Goal: Consume media (video, audio): Consume media (video, audio)

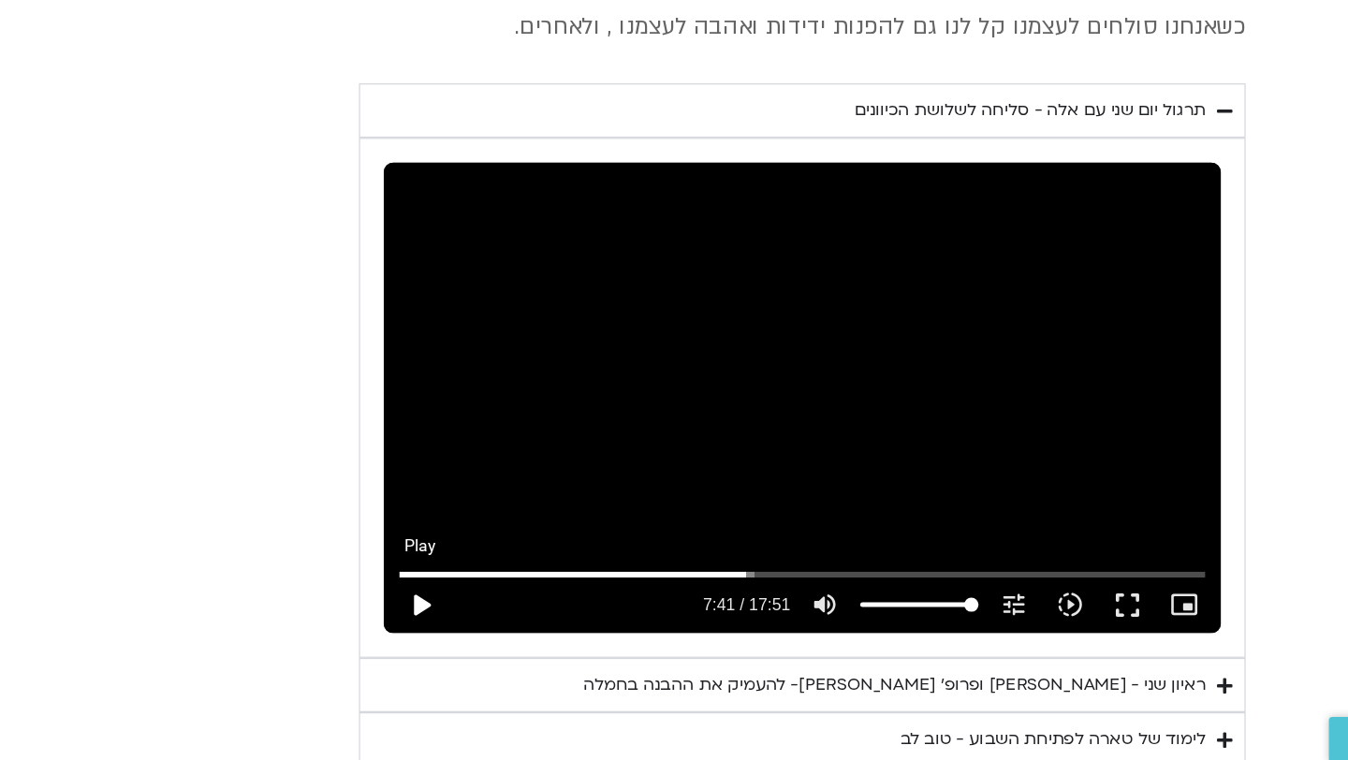
type input "2817.733333"
click at [447, 603] on button "play_arrow" at bounding box center [442, 625] width 45 height 45
type input "461.395627"
type input "2817.733333"
type input "461.413"
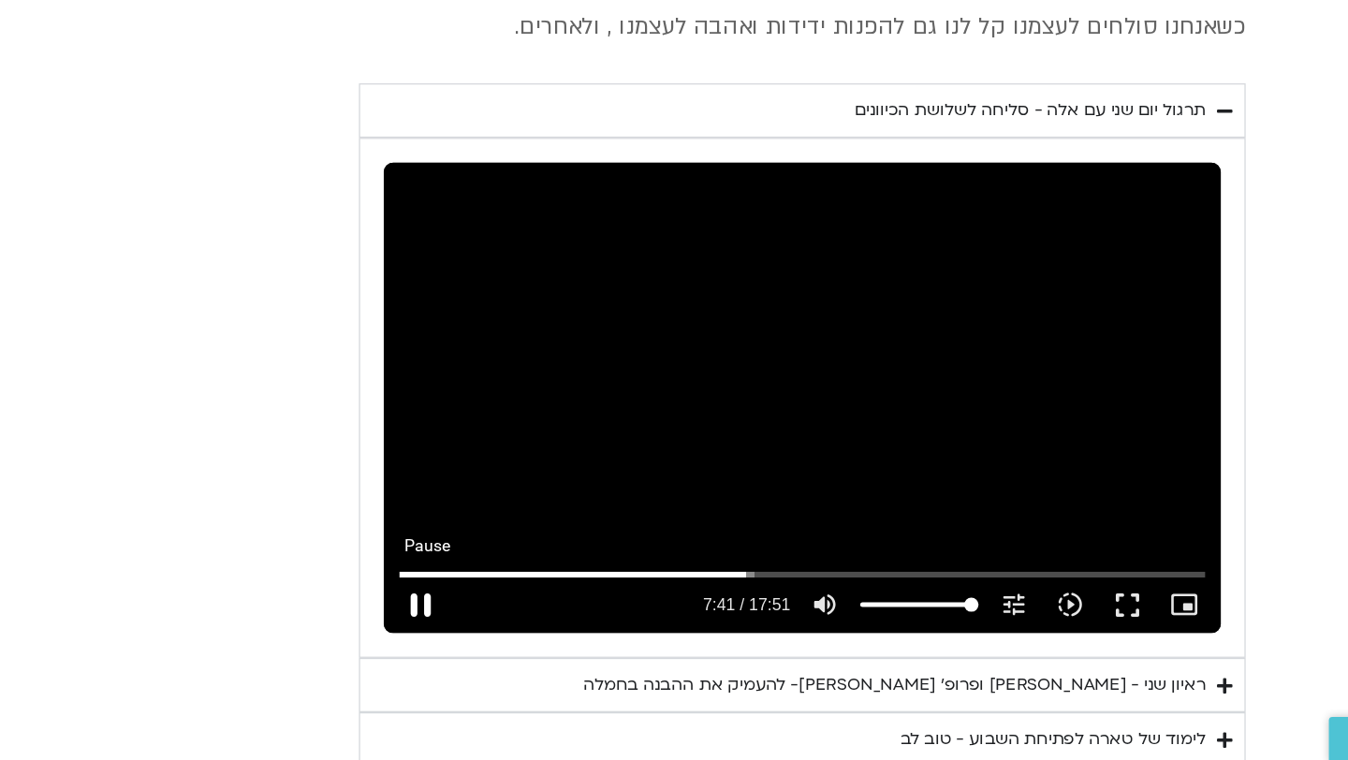
type input "2817.733333"
type input "461.526029"
type input "2817.733333"
type input "461.651433"
type input "2817.733333"
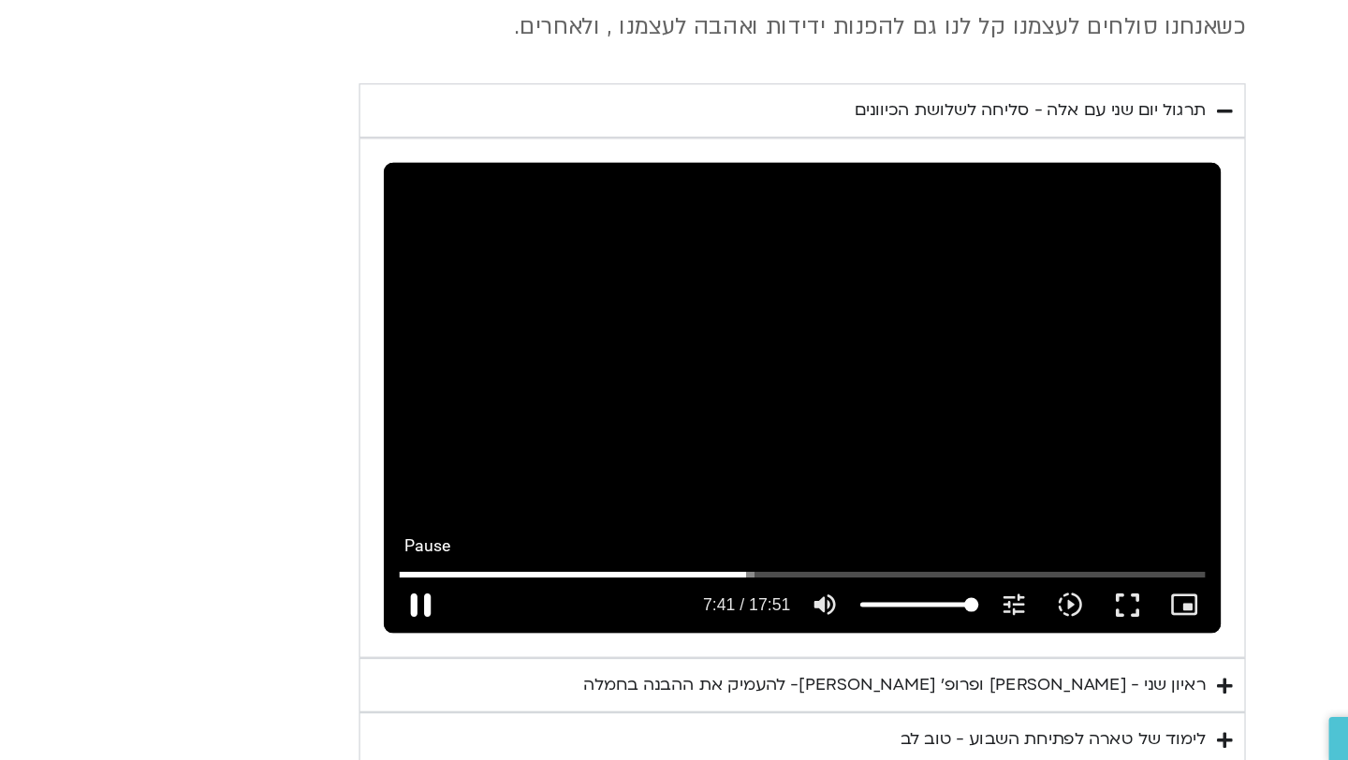
type input "461.77694"
type input "2817.733333"
type input "461.902358"
type input "2817.733333"
type input "462.028117"
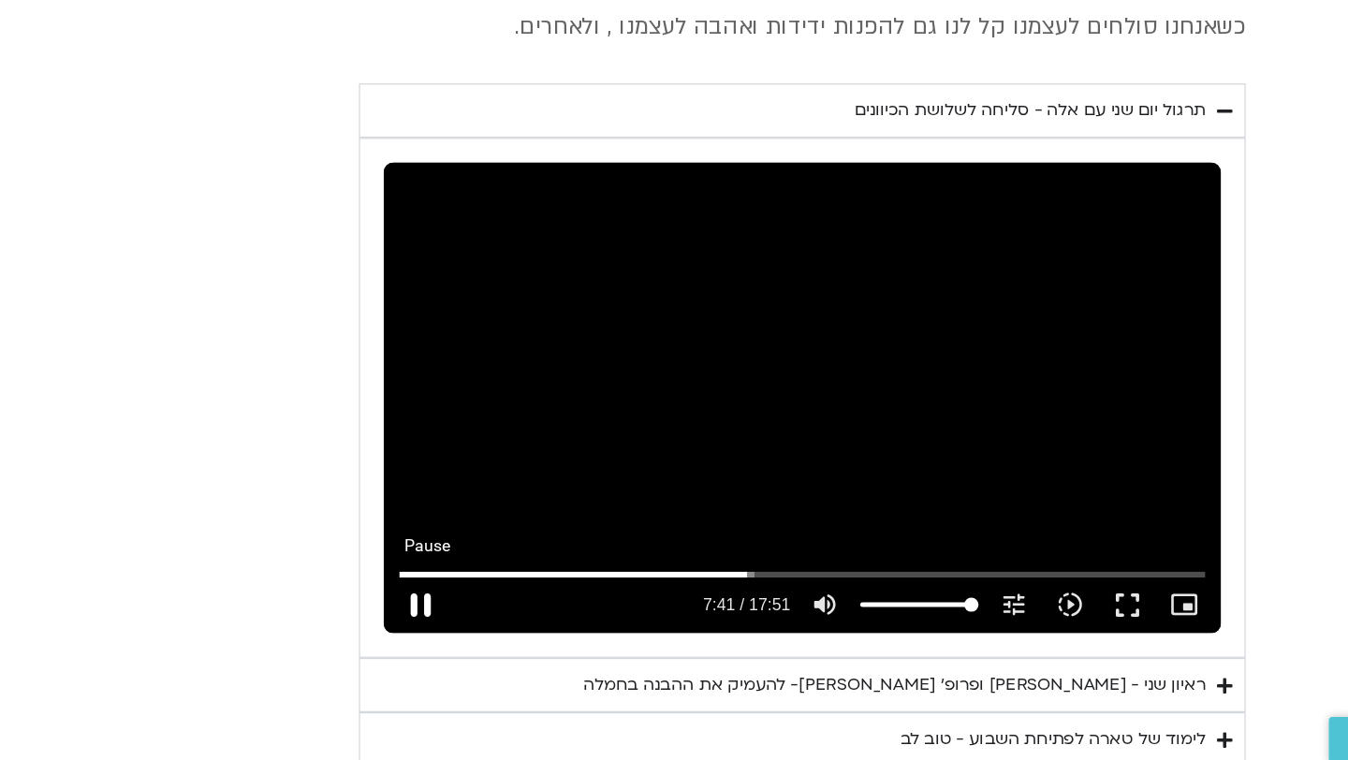
type input "2817.733333"
type input "462.15648"
type input "2817.733333"
type input "462.281718"
type input "2817.733333"
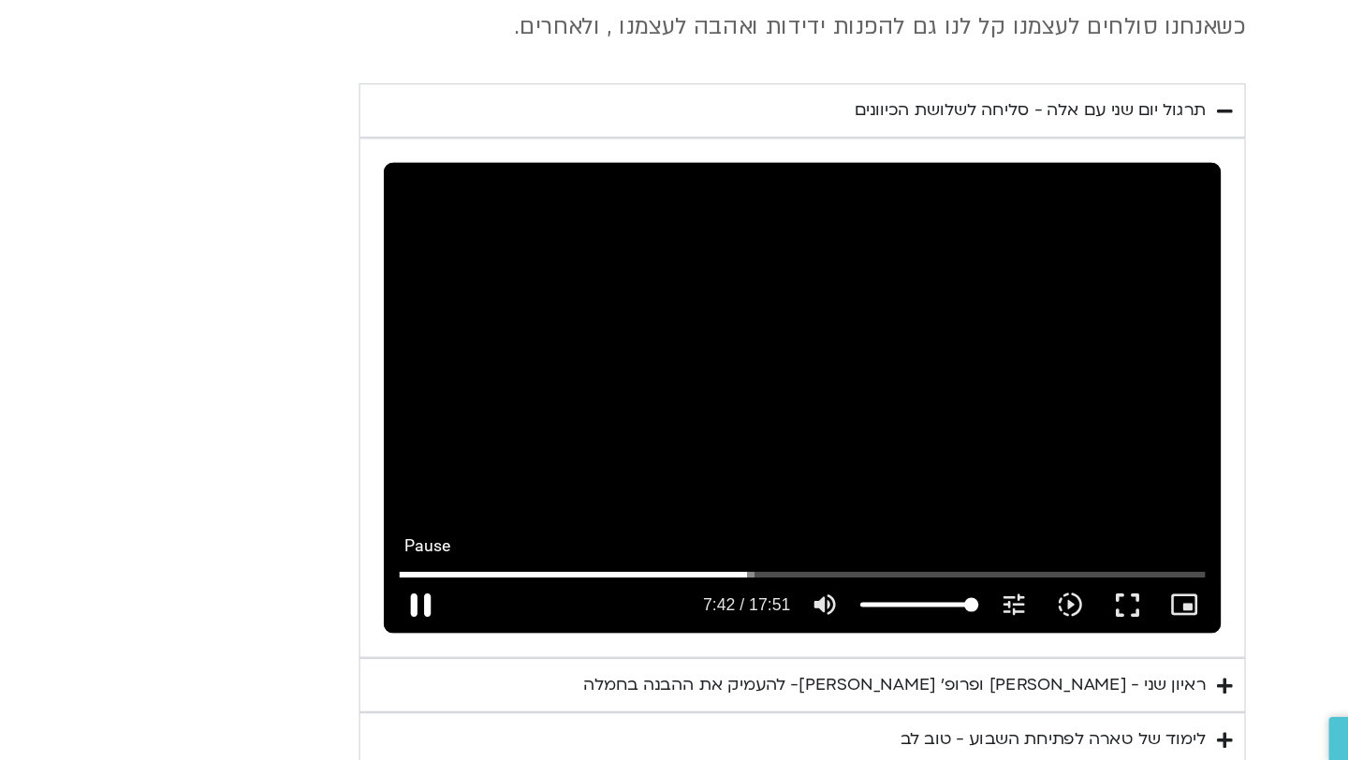
type input "462.406896"
type input "2817.733333"
type input "462.534725"
type input "2817.733333"
type input "462.66018"
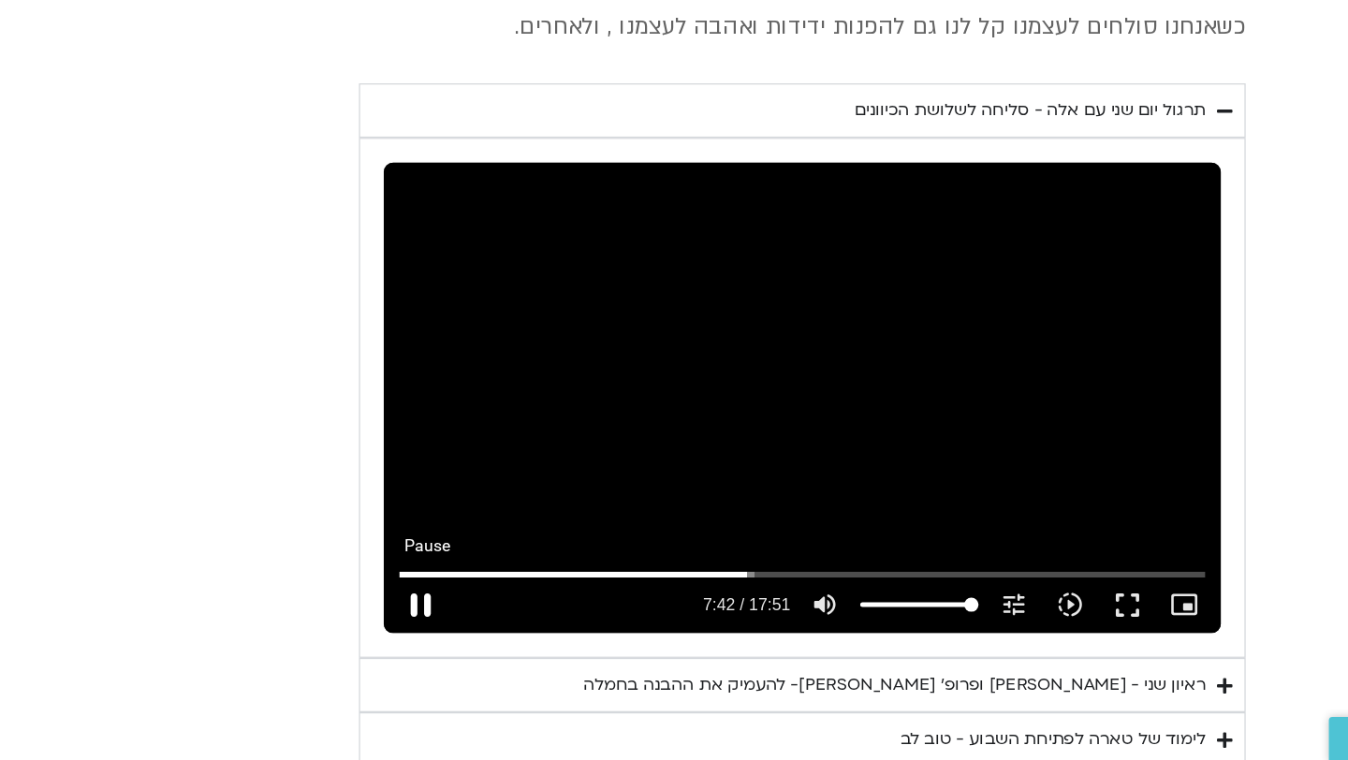
type input "2817.733333"
type input "462.786334"
type input "2817.733333"
type input "462.913449"
type input "2817.733333"
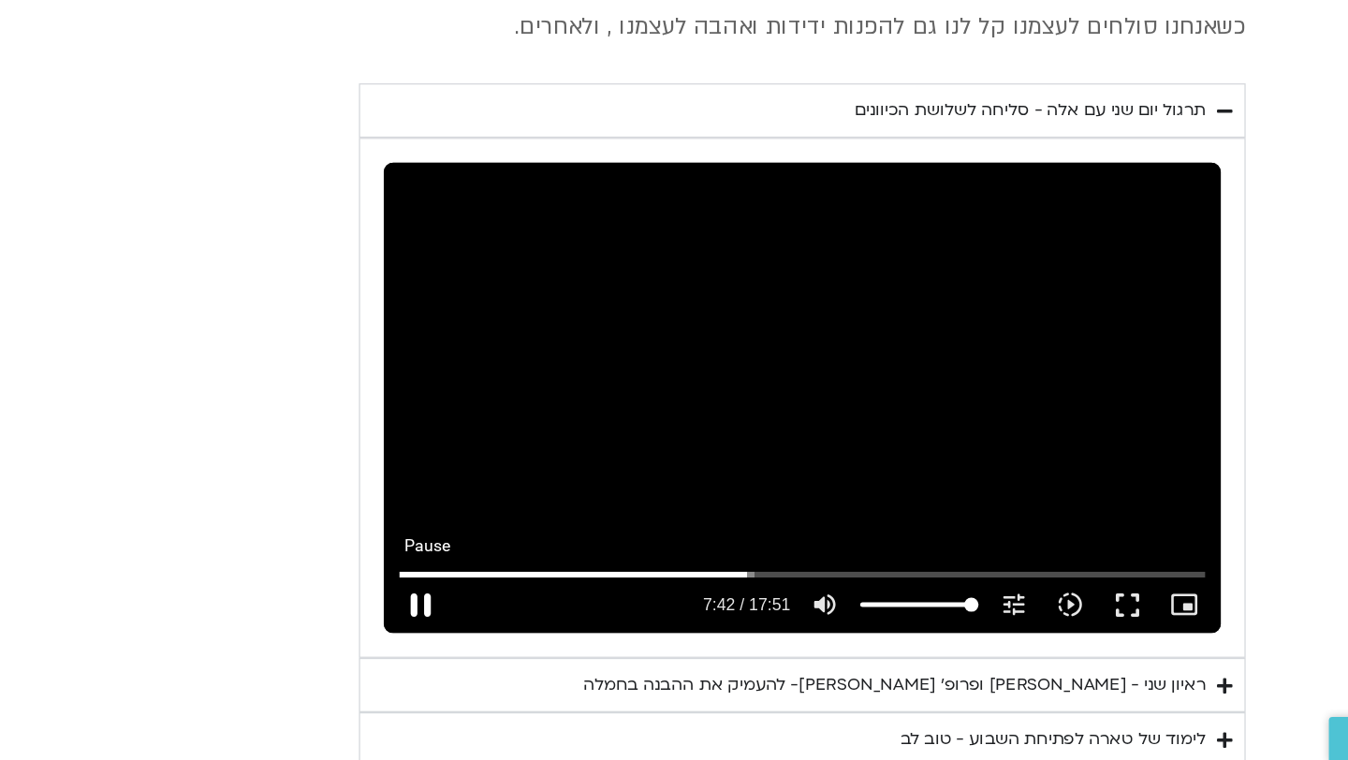
type input "463.038502"
type input "2817.733333"
type input "463.163699"
type input "2817.733333"
type input "463.288946"
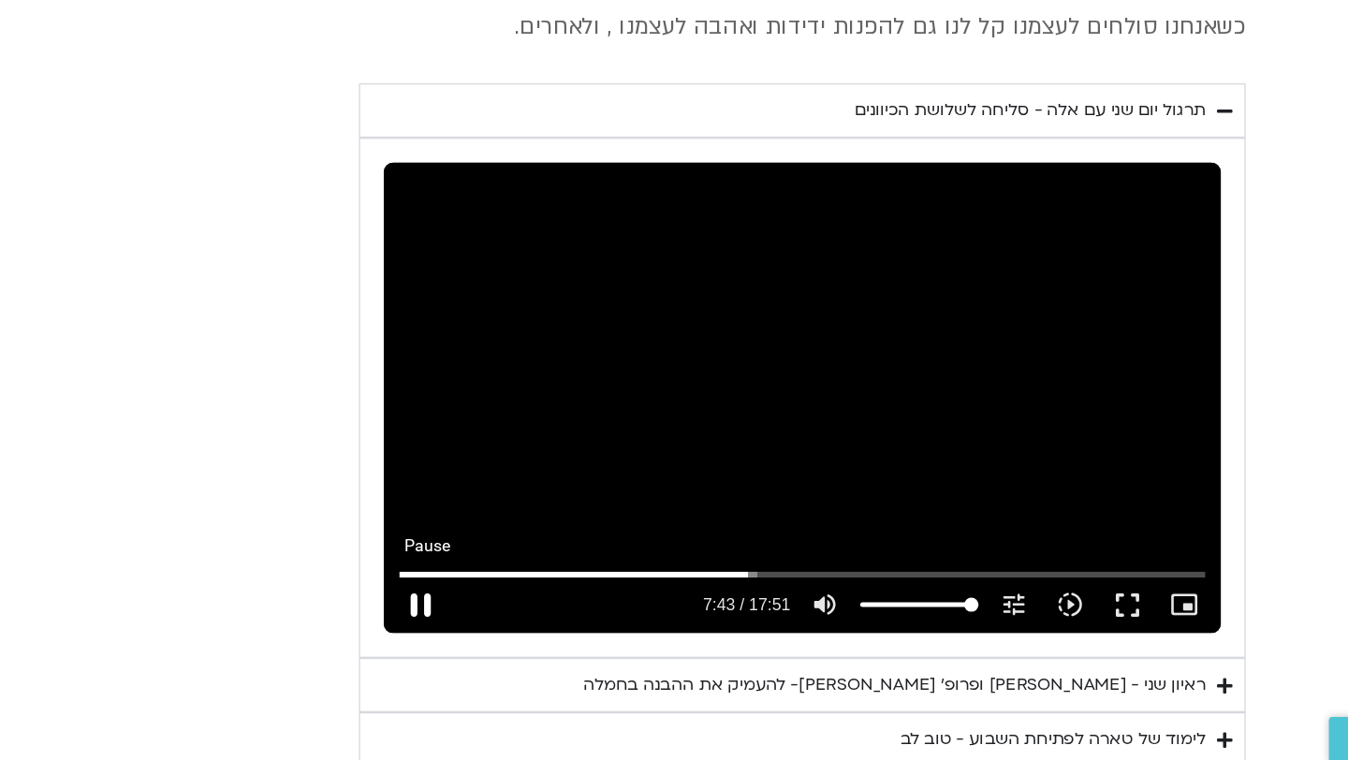
type input "2817.733333"
type input "463.414996"
type input "2817.733333"
type input "463.541286"
type input "2817.733333"
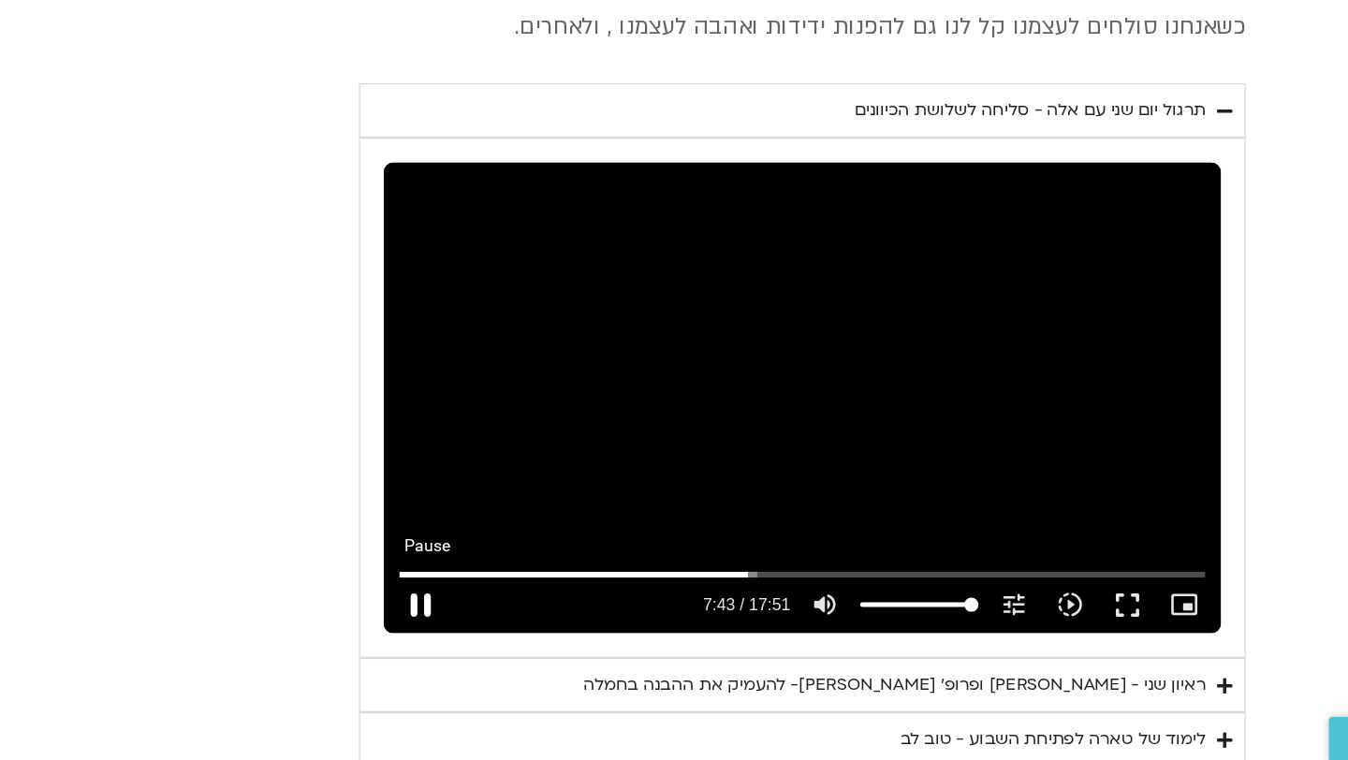
type input "463.671026"
type input "2817.733333"
type input "463.79721"
type input "2817.733333"
type input "463.922876"
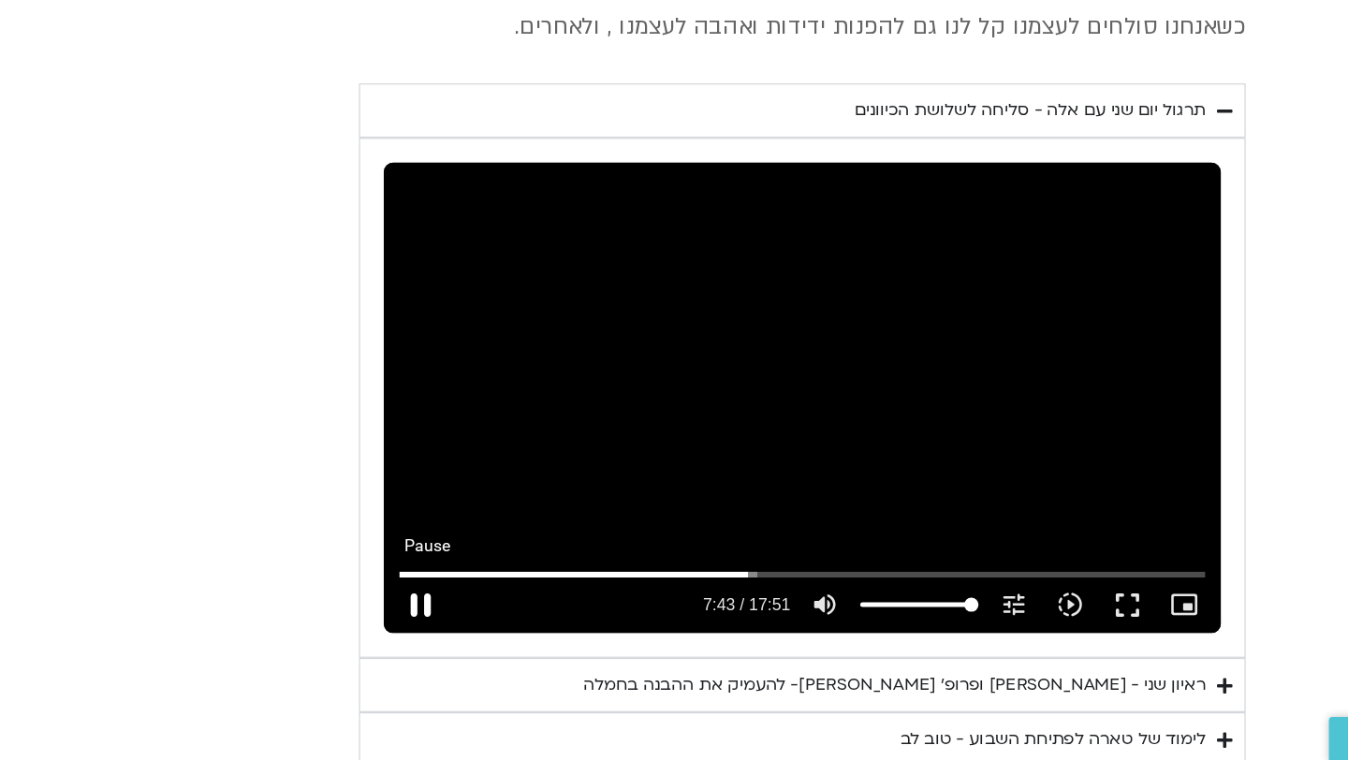
type input "2817.733333"
type input "464.048338"
type input "2817.733333"
type input "464.173528"
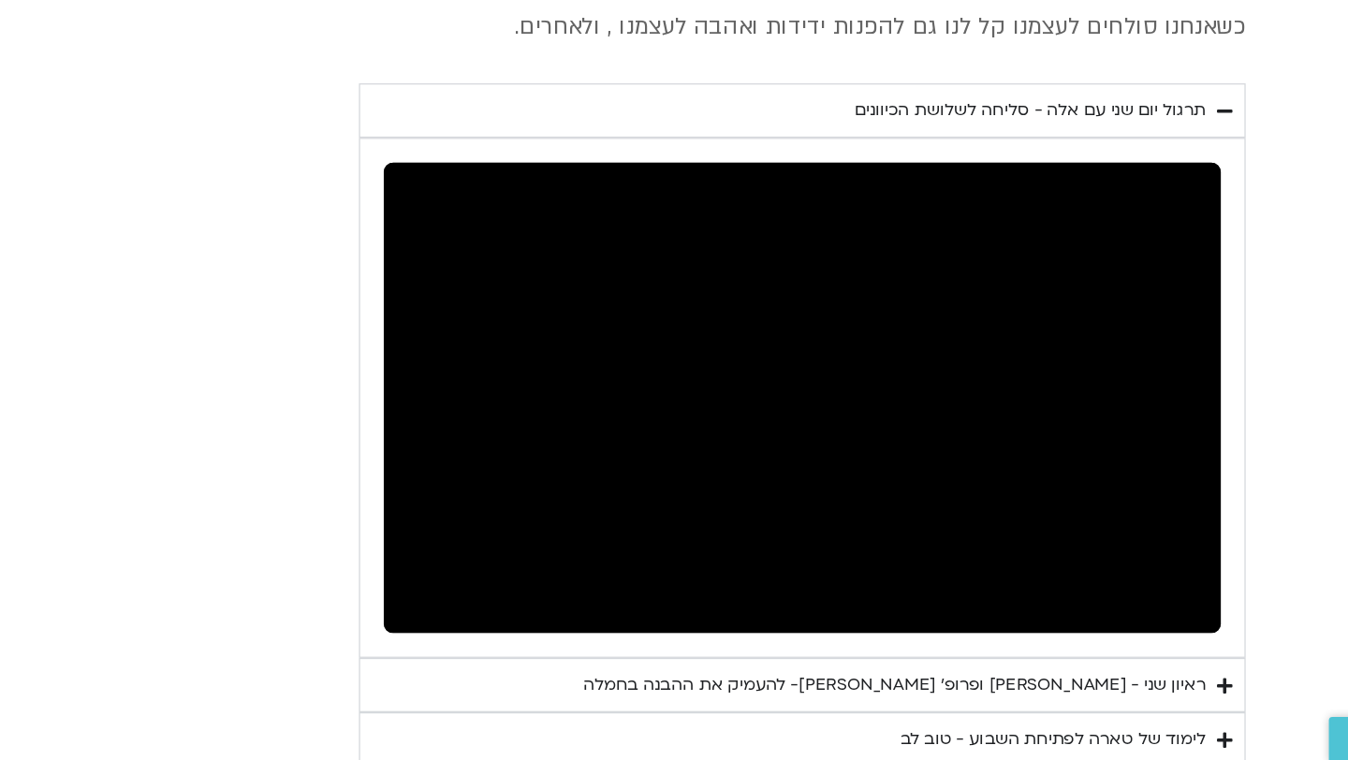
type input "2817.733333"
type input "951.771467"
type input "2817.733333"
type input "951.786406"
type input "2817.733333"
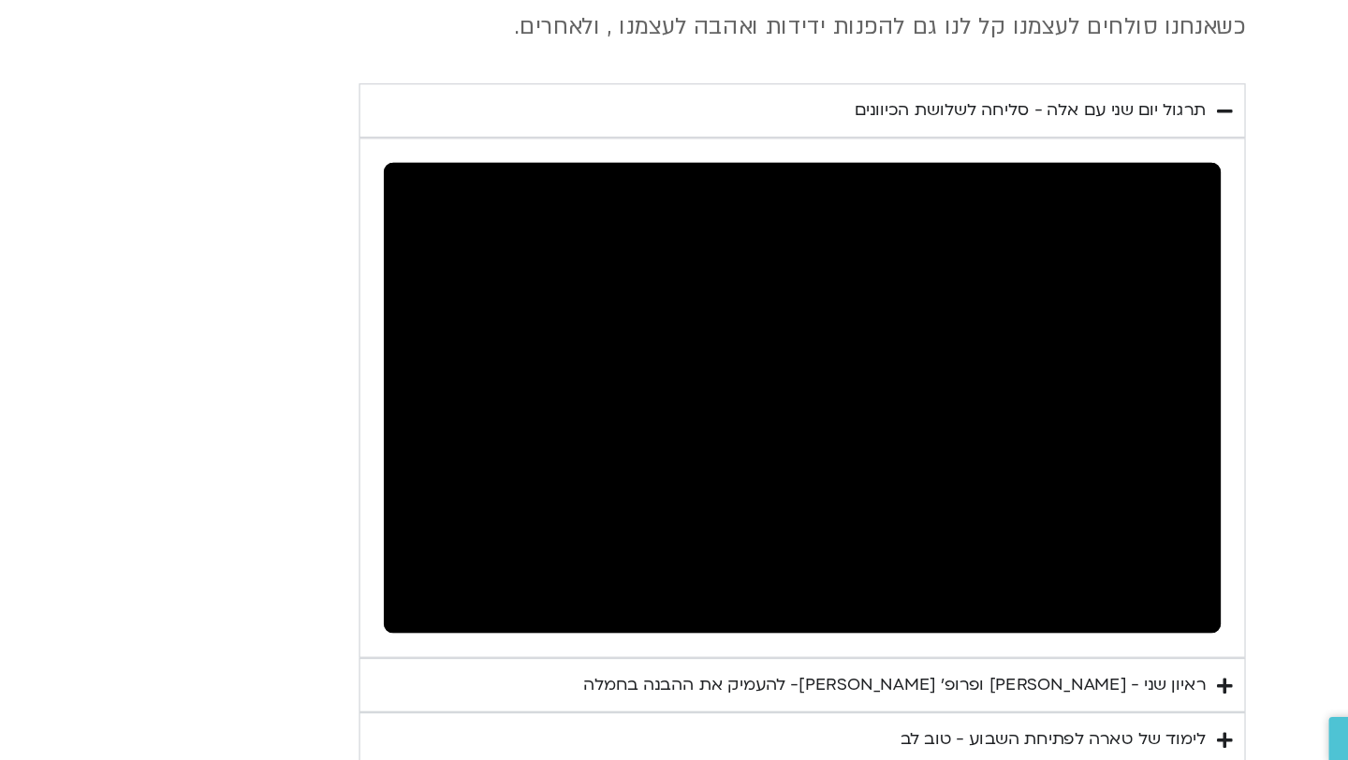
type input "952.40286"
type input "2817.733333"
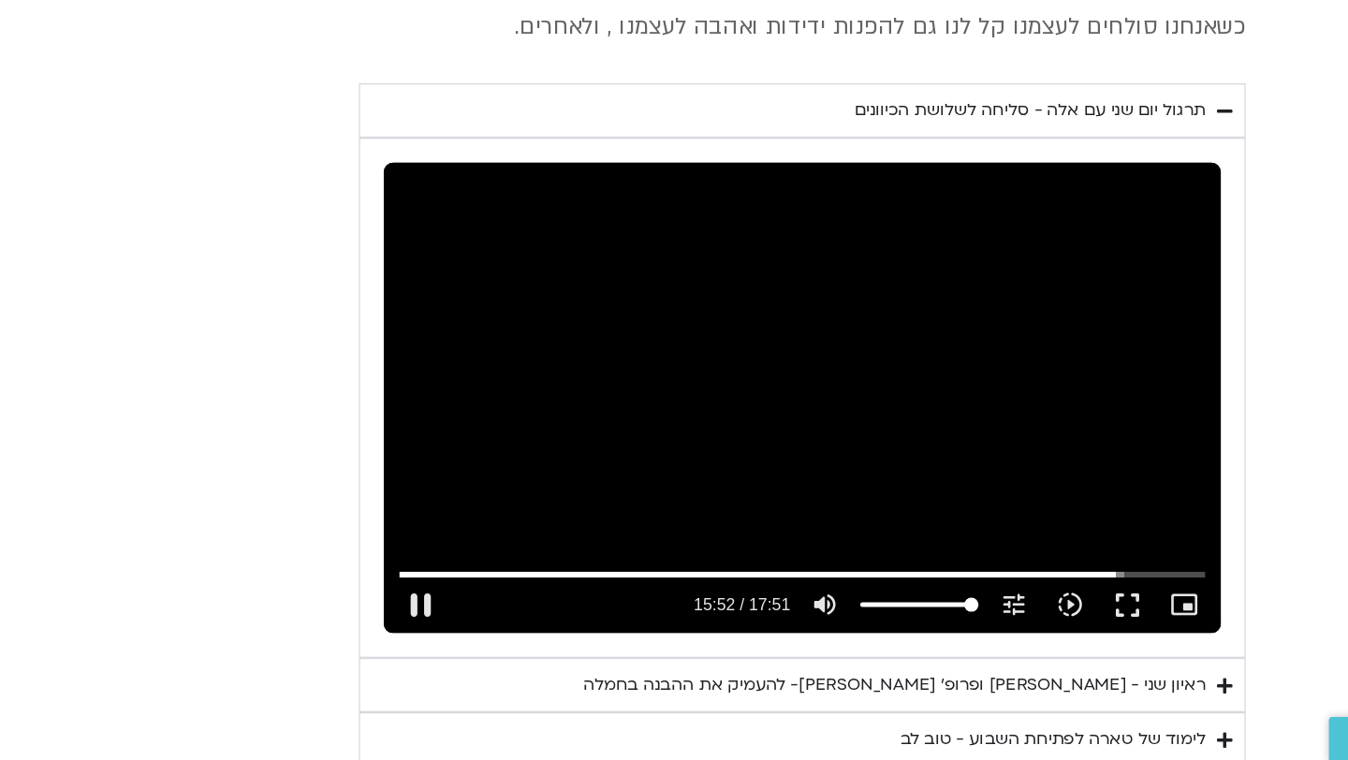
type input "952.536451"
type input "2817.733333"
type input "952.65325"
type input "2817.733333"
type input "952.752095"
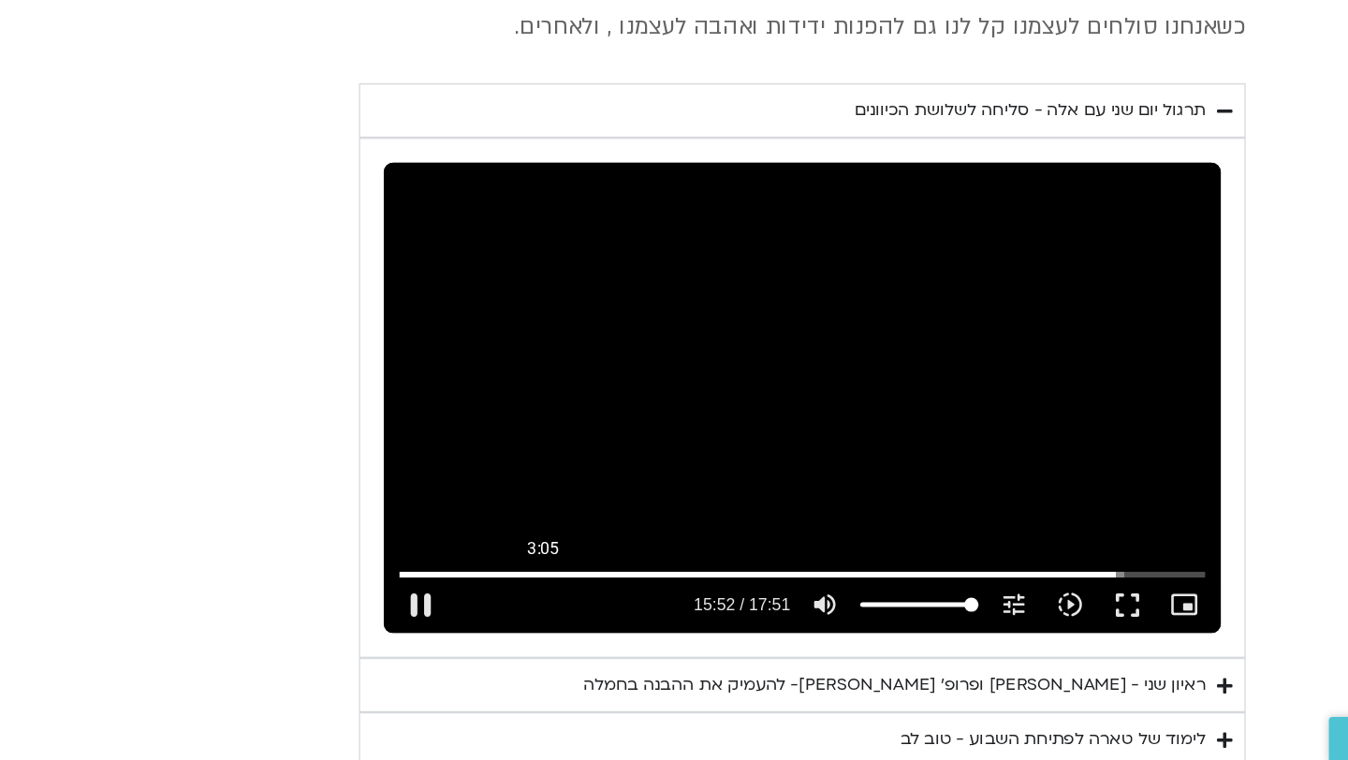
type input "2817.733333"
type input "952.7997"
type input "2817.733333"
type input "952.925864"
type input "2817.733333"
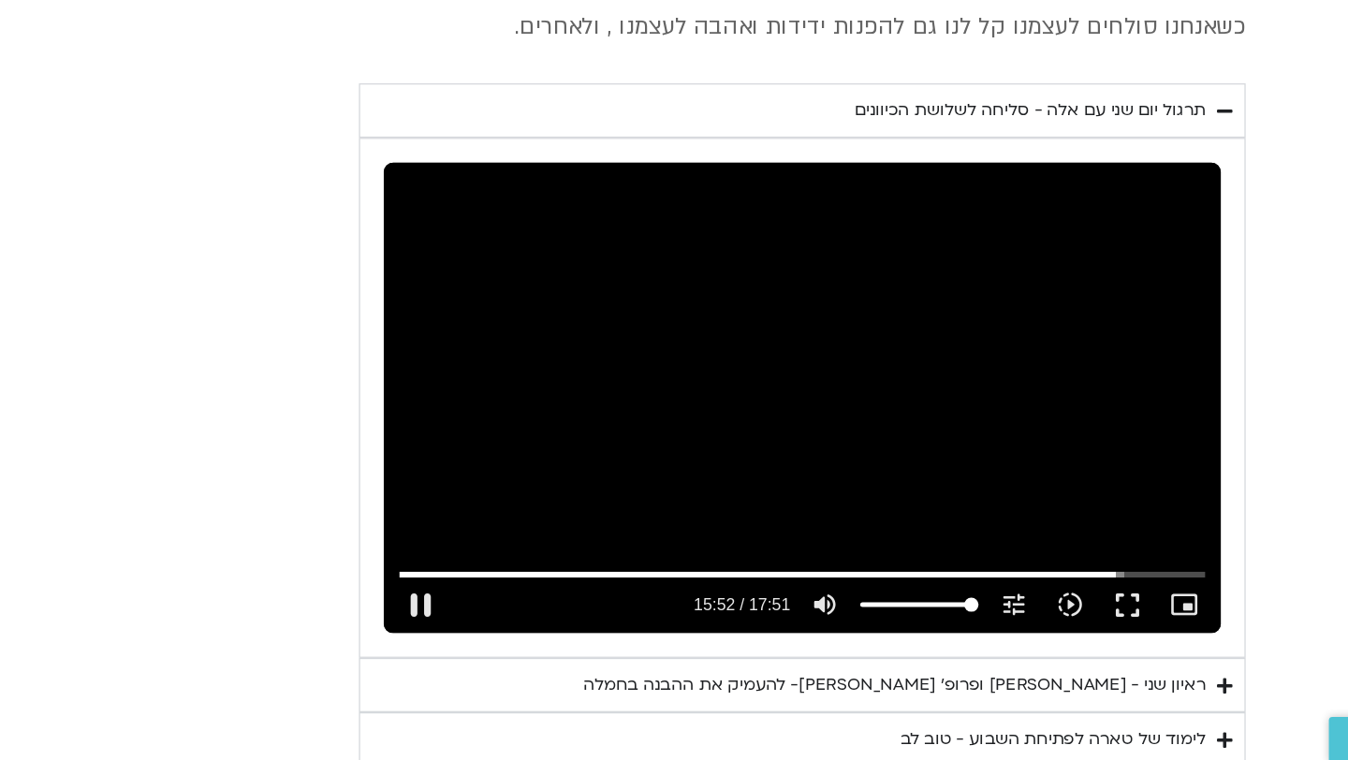
type input "953.051919"
type input "2817.733333"
type input "953.17846"
type input "2817.733333"
type input "953.304222"
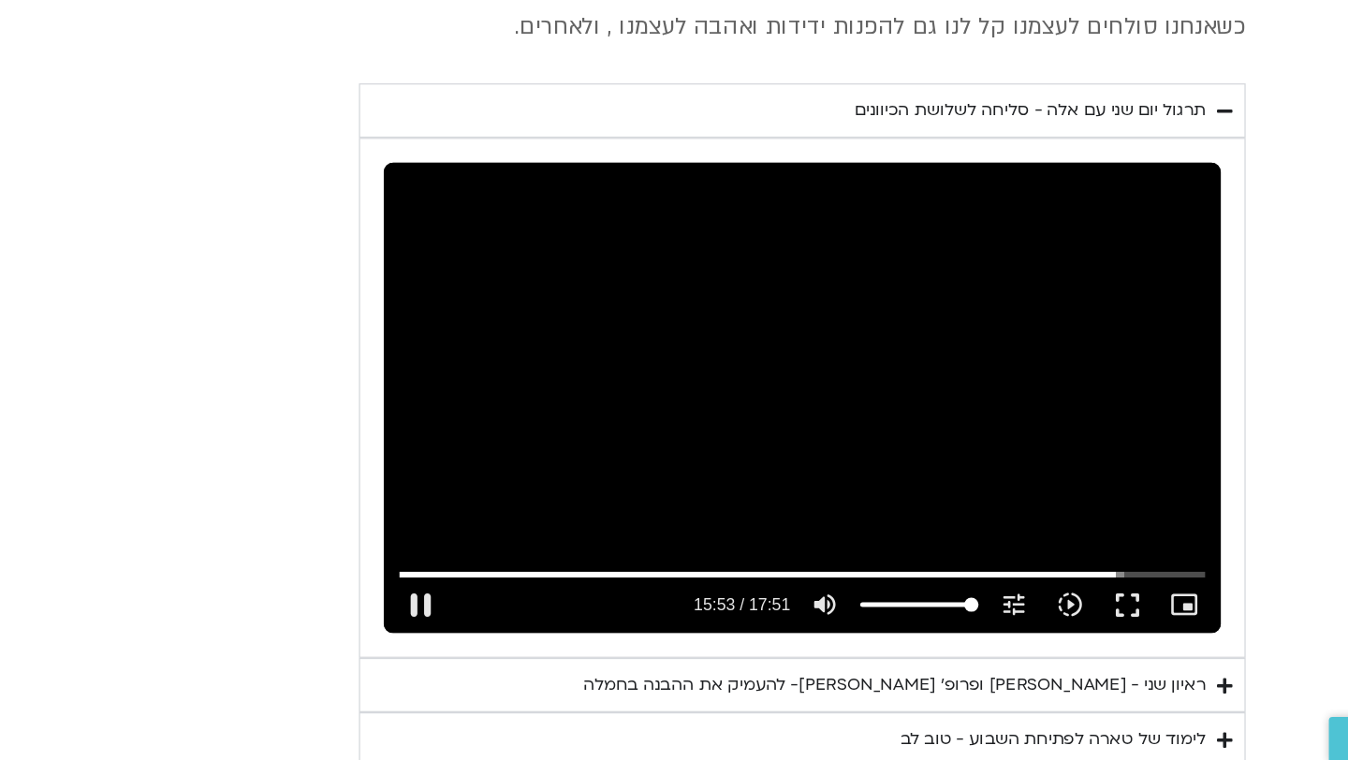
type input "2817.733333"
type input "953.553382"
type input "2817.733333"
type input "953.668612"
type input "2817.733333"
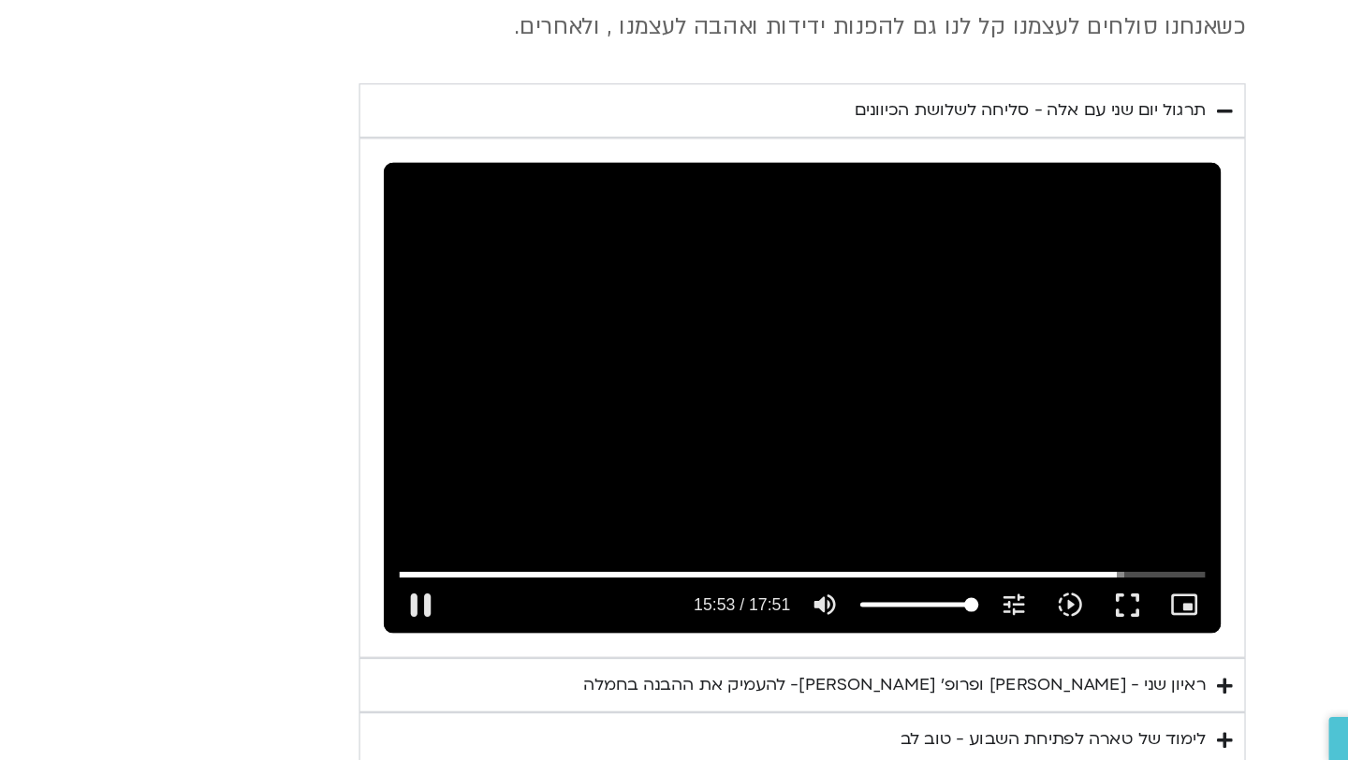
type input "953.803152"
type input "2817.733333"
type input "953.885544"
type input "2817.733333"
type input "954.053246"
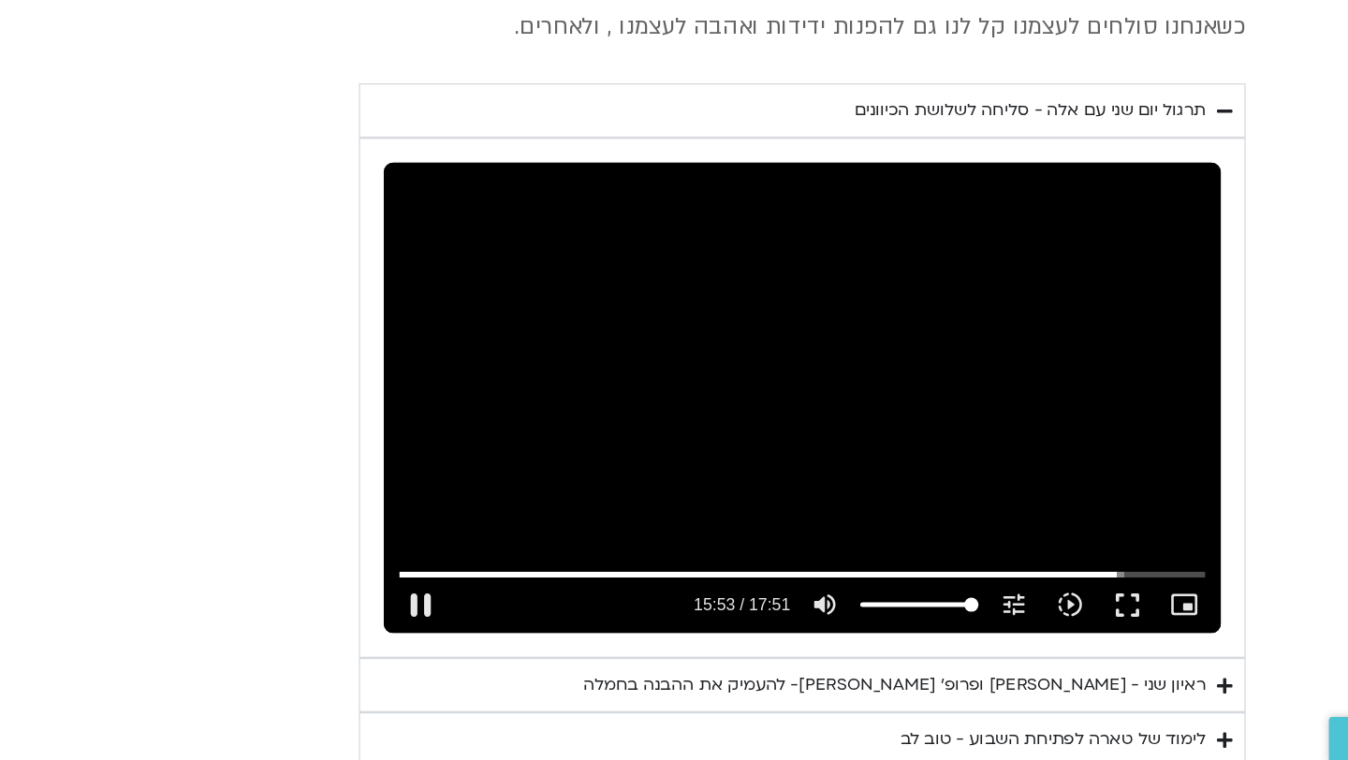
type input "2817.733333"
type input "954.186575"
type input "2817.733333"
type input "954.302012"
type input "2817.733333"
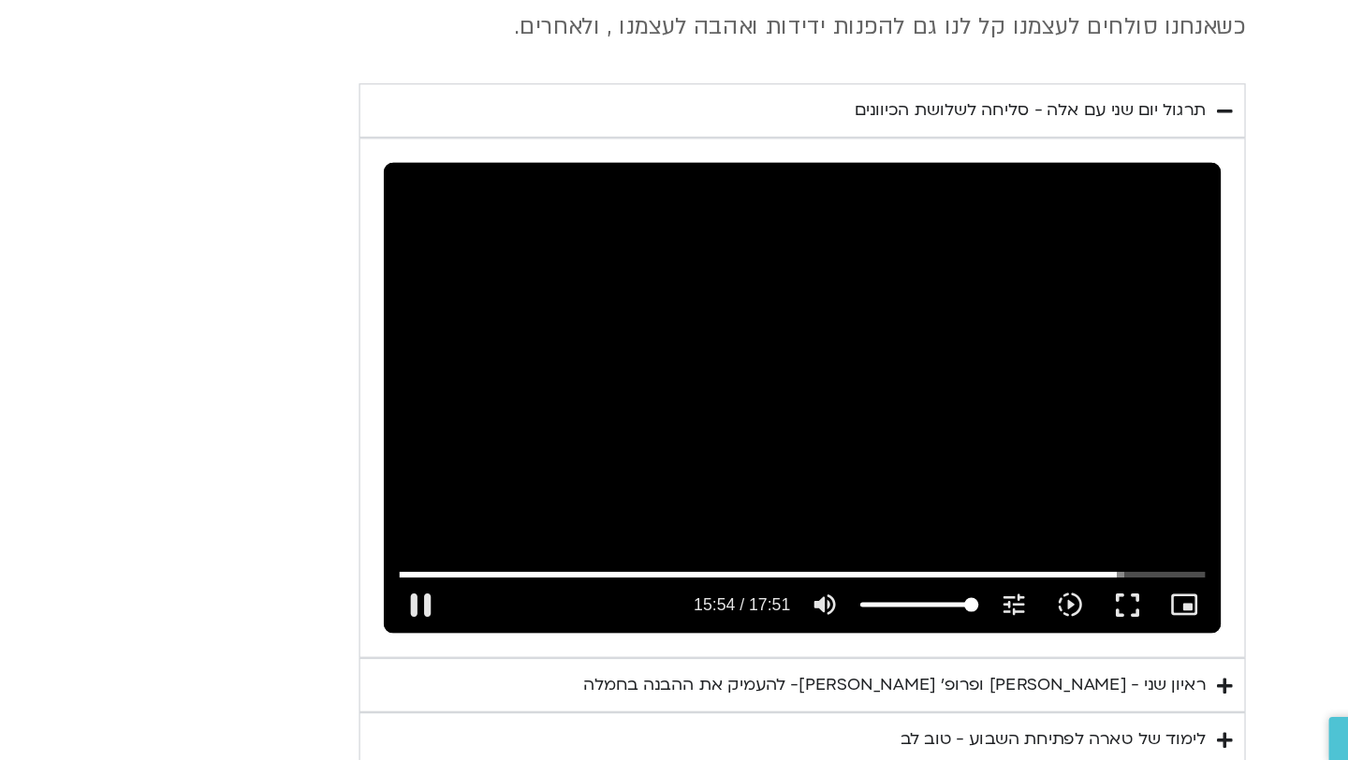
type input "954.43711"
type input "2817.733333"
type input "954.552898"
type input "2817.733333"
type input "954.68643"
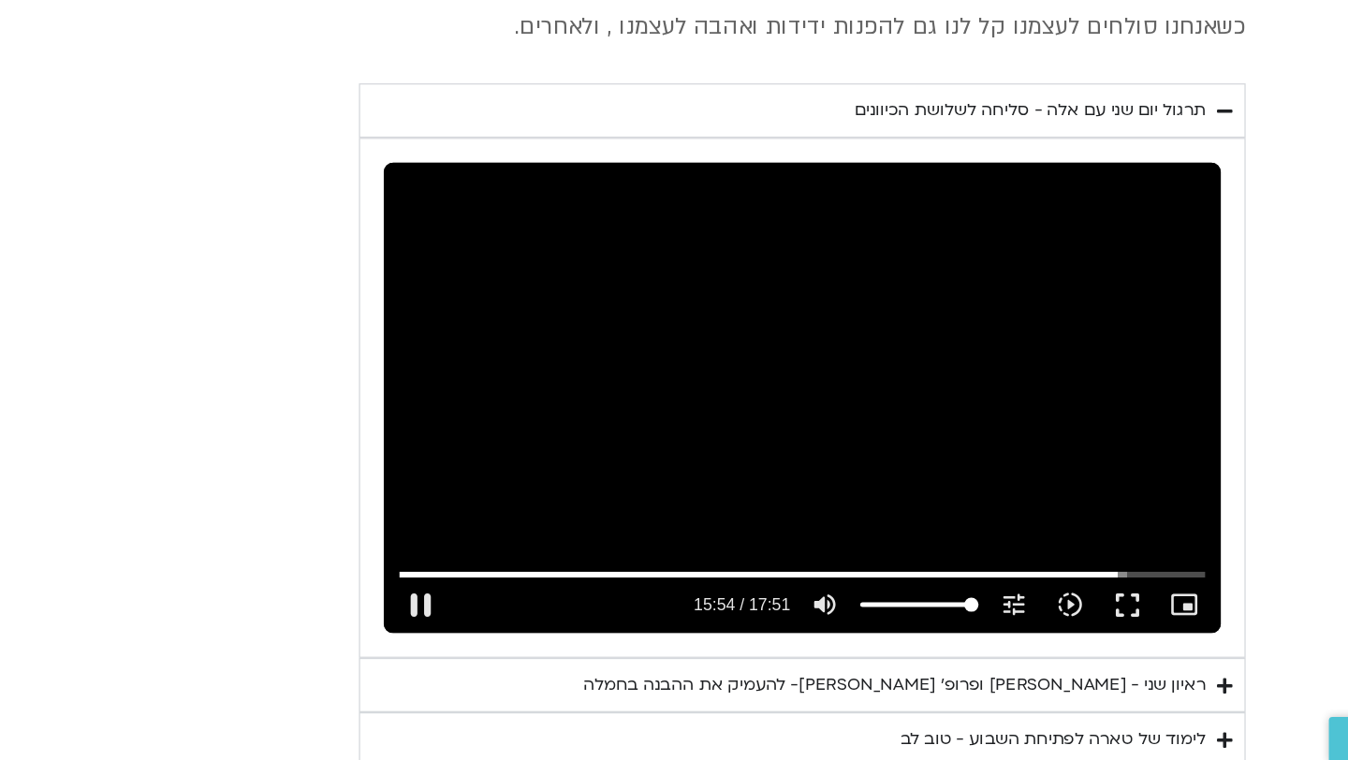
type input "2817.733333"
type input "954.81872"
type input "2817.733333"
type input "954.937073"
type input "2817.733333"
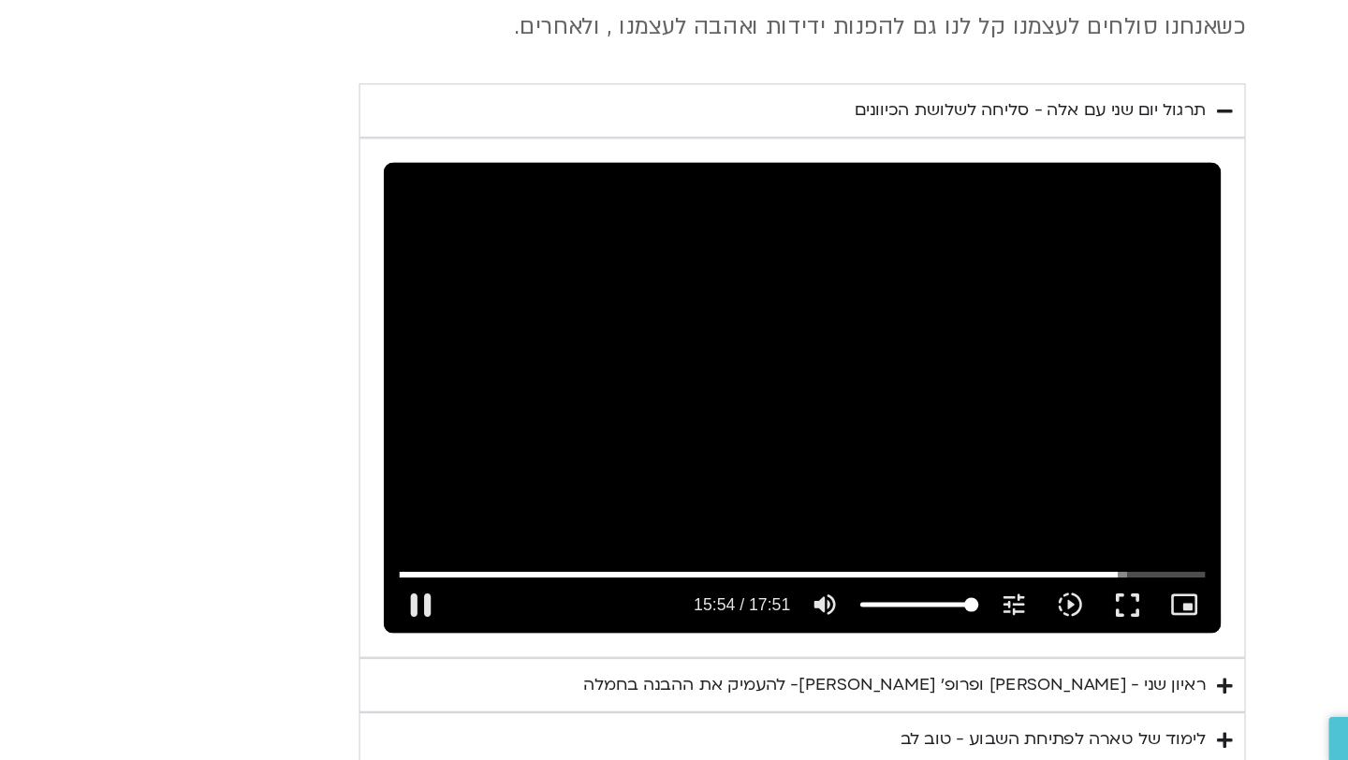
type input "955.003102"
type input "2817.733333"
type input "955.075891"
type input "2817.733333"
type input "955.205251"
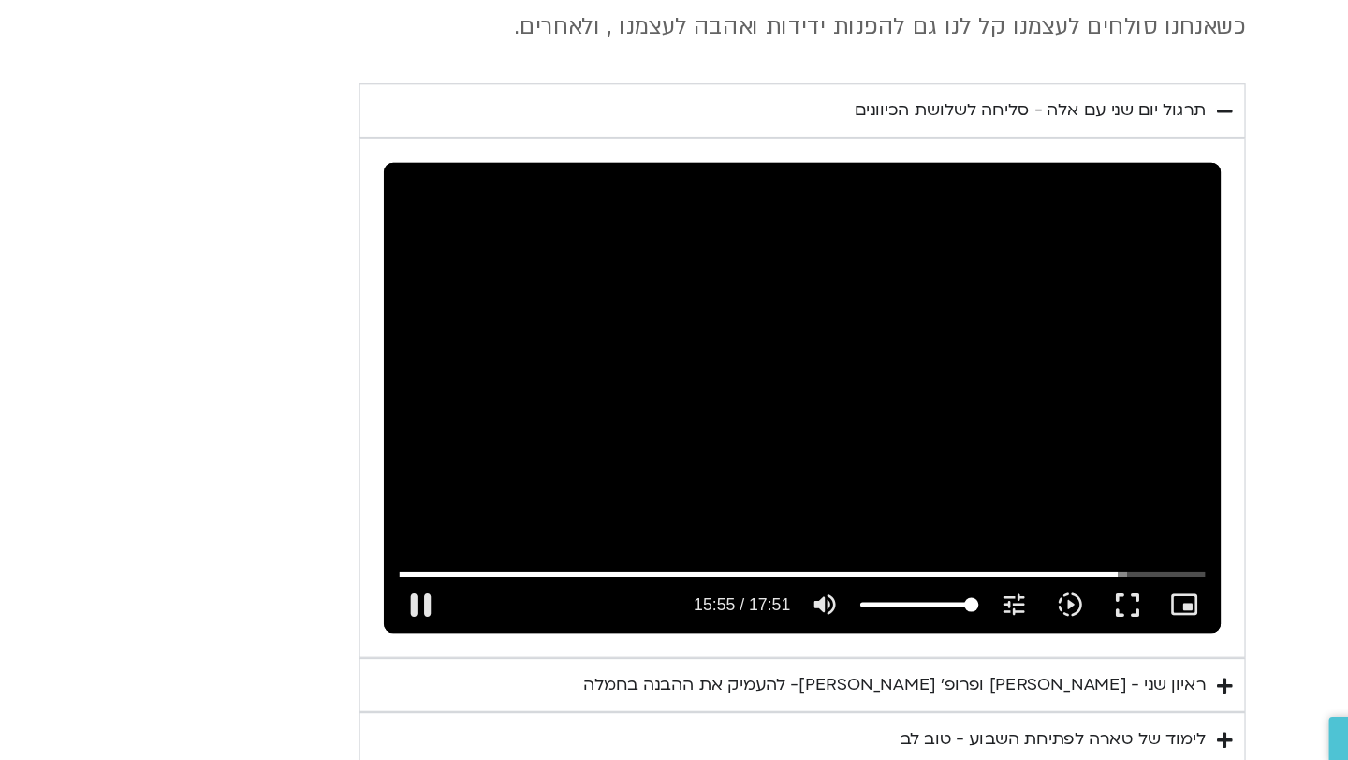
type input "2817.733333"
type input "955.335089"
type input "2817.733333"
type input "955.519683"
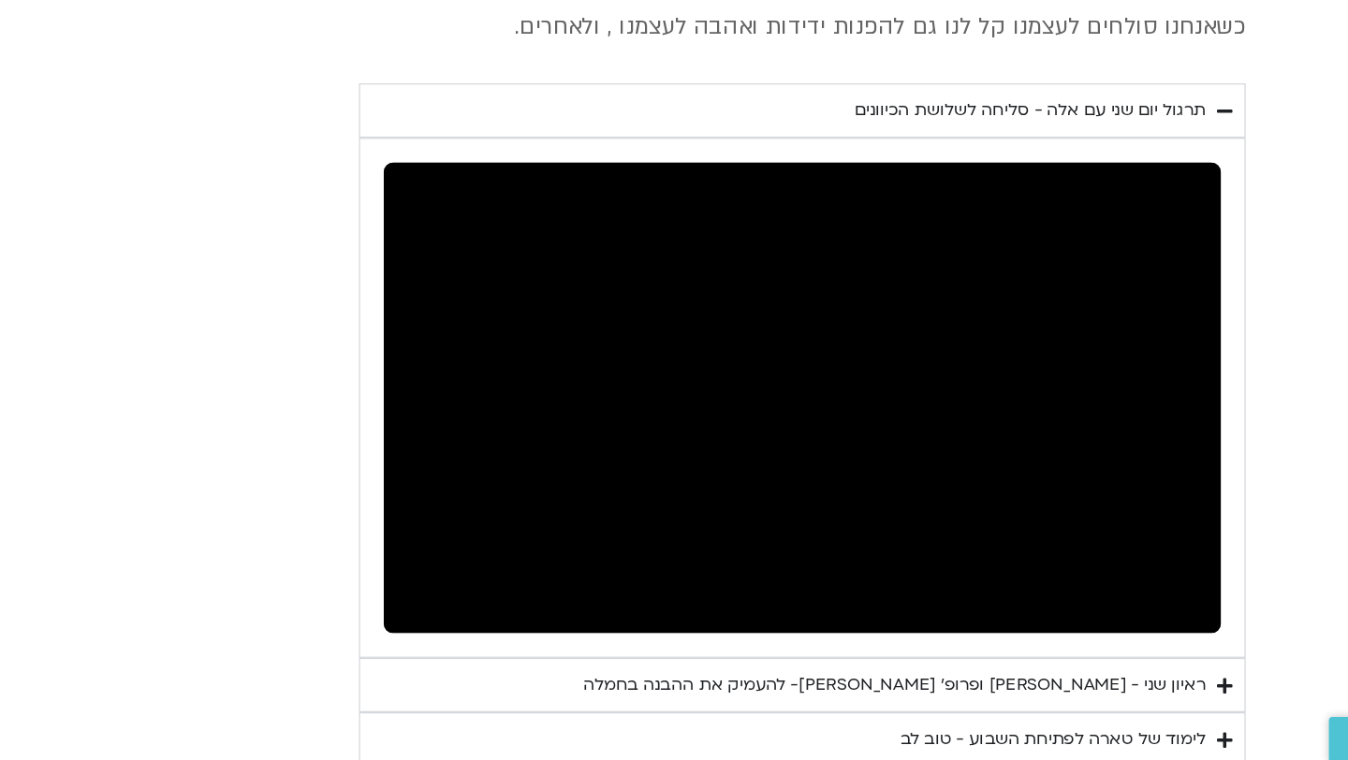
type input "2817.733333"
type input "971.869212"
type input "2817.733333"
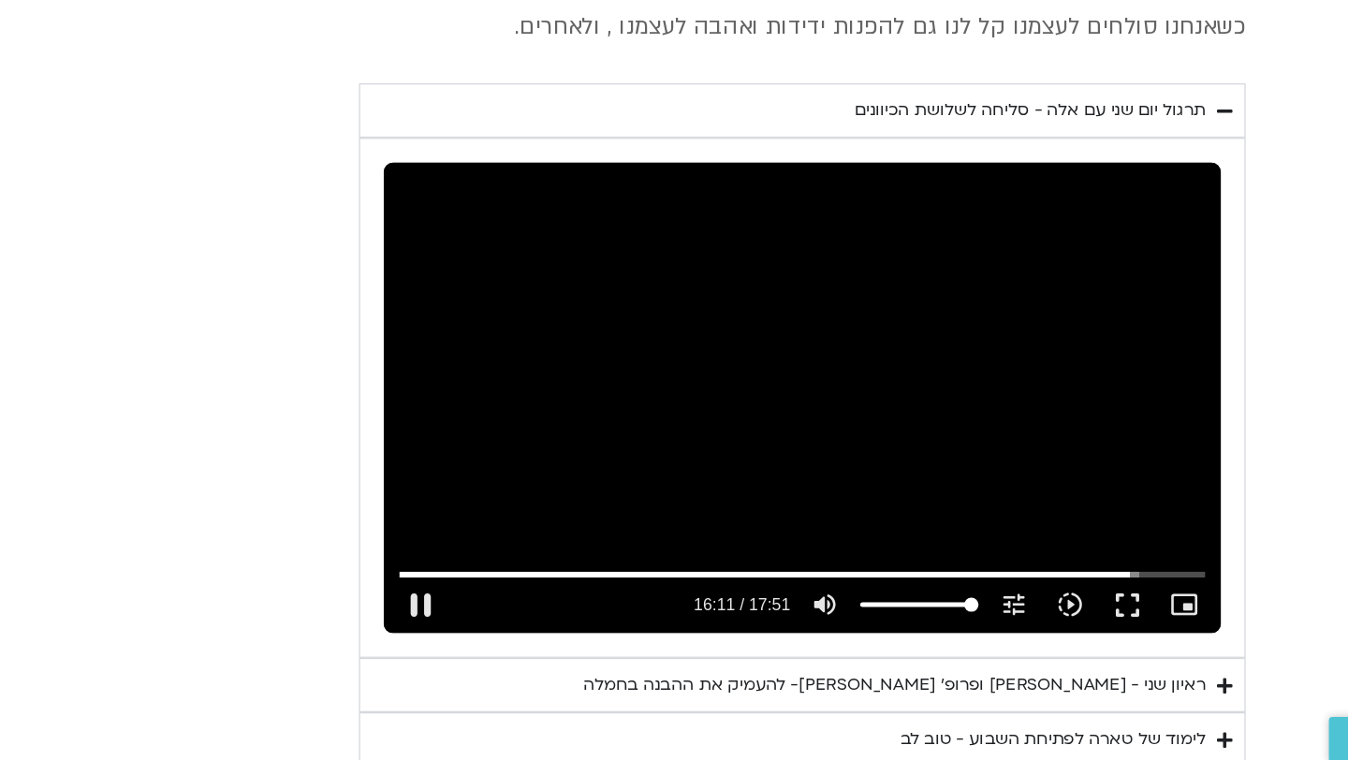
type input "972.00329"
type input "2817.733333"
type input "972.118818"
type input "2817.733333"
type input "972.135756"
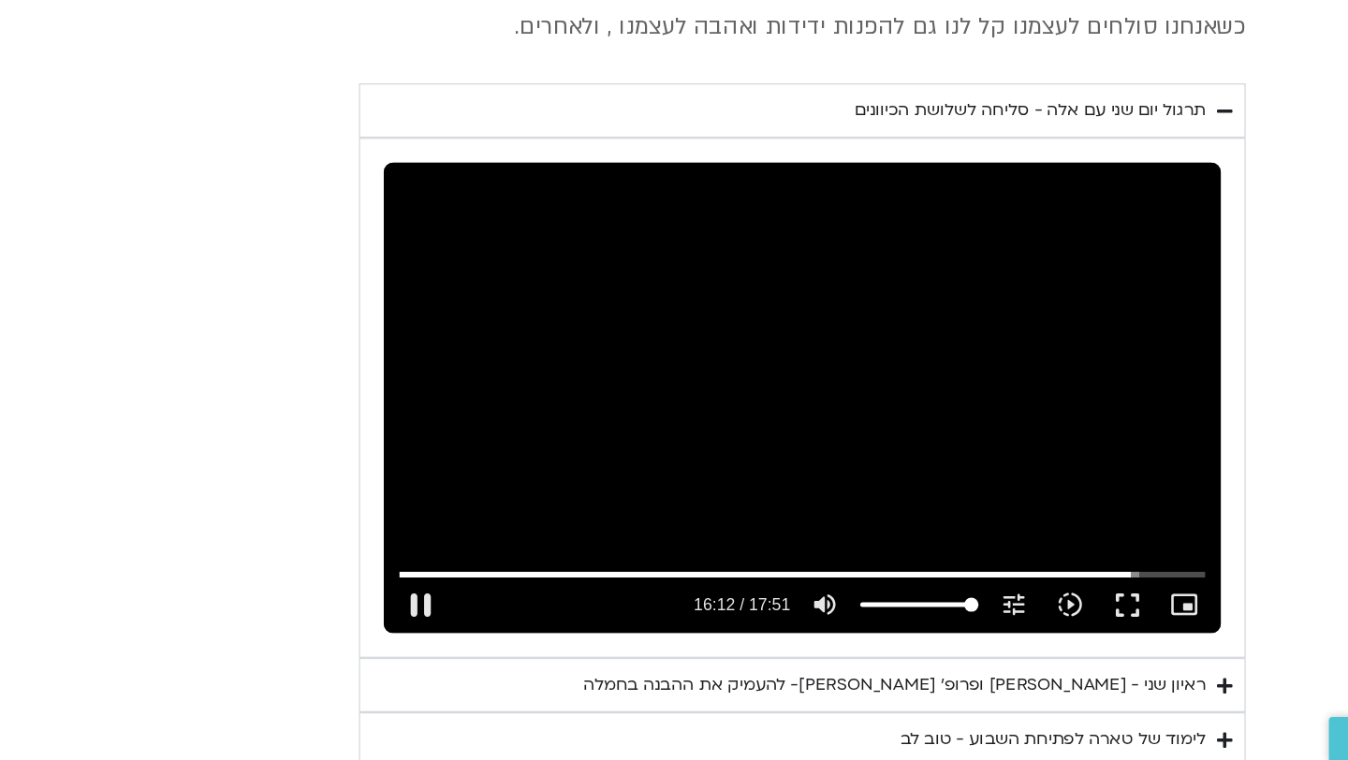
type input "2817.733333"
type input "972.261078"
type input "2817.733333"
type input "972.388825"
type input "2817.733333"
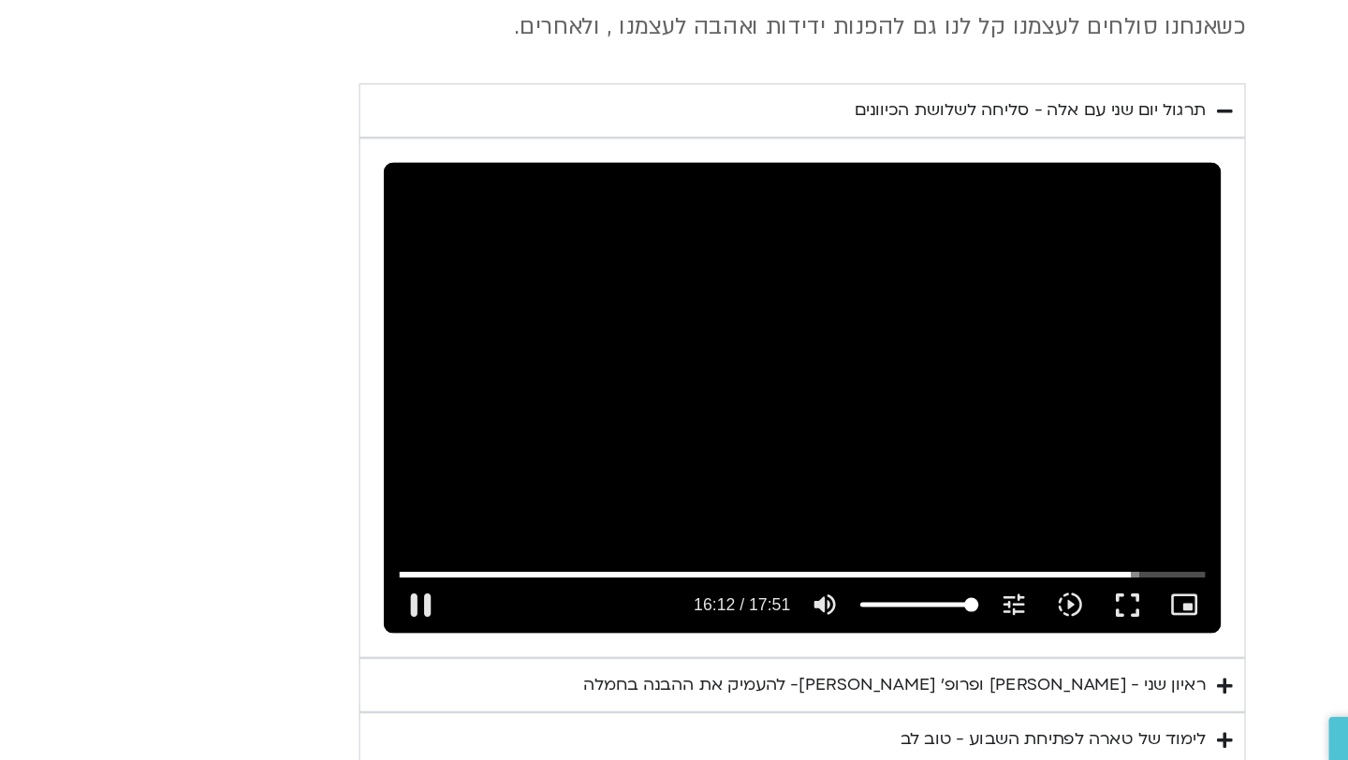
type input "972.515048"
type input "2817.733333"
type input "972.753494"
type input "2817.733333"
type input "972.886746"
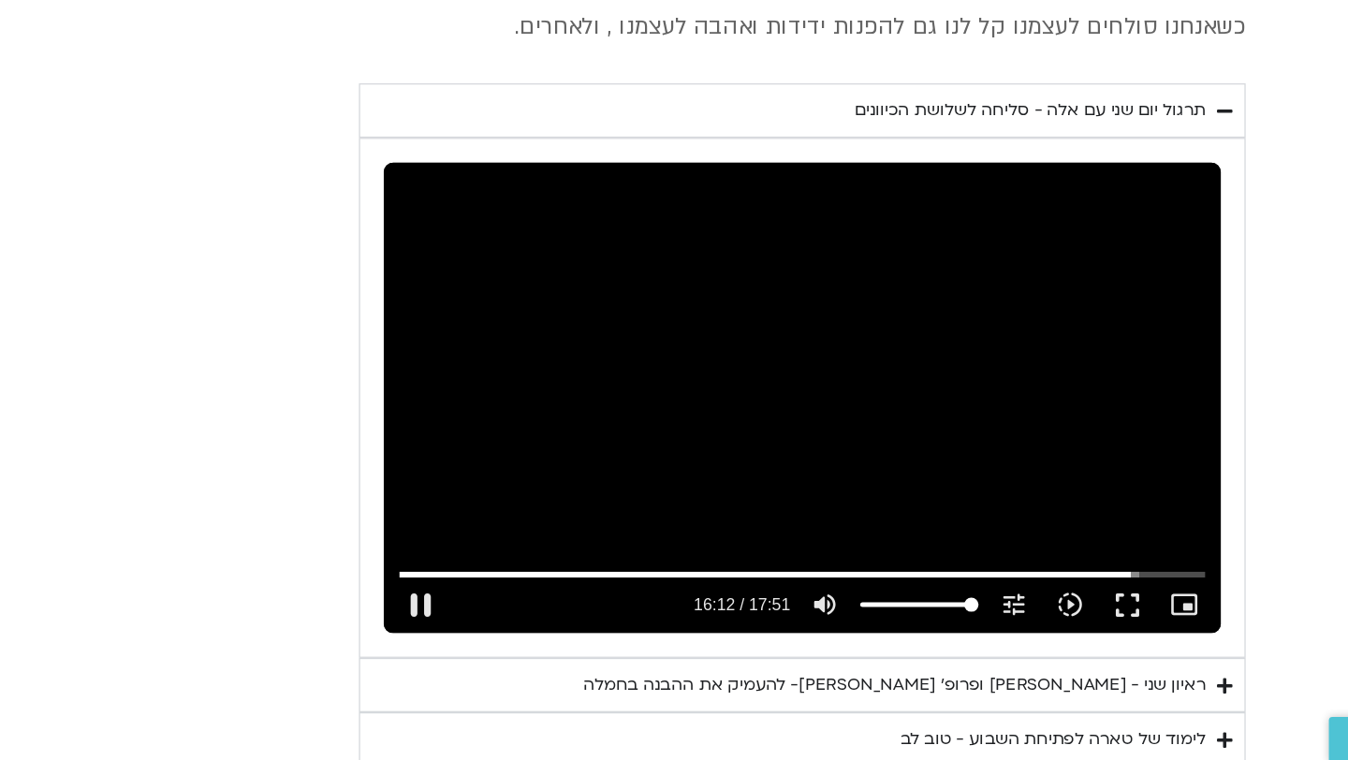
type input "2817.733333"
type input "973.002158"
type input "2817.733333"
type input "973.136319"
type input "2817.733333"
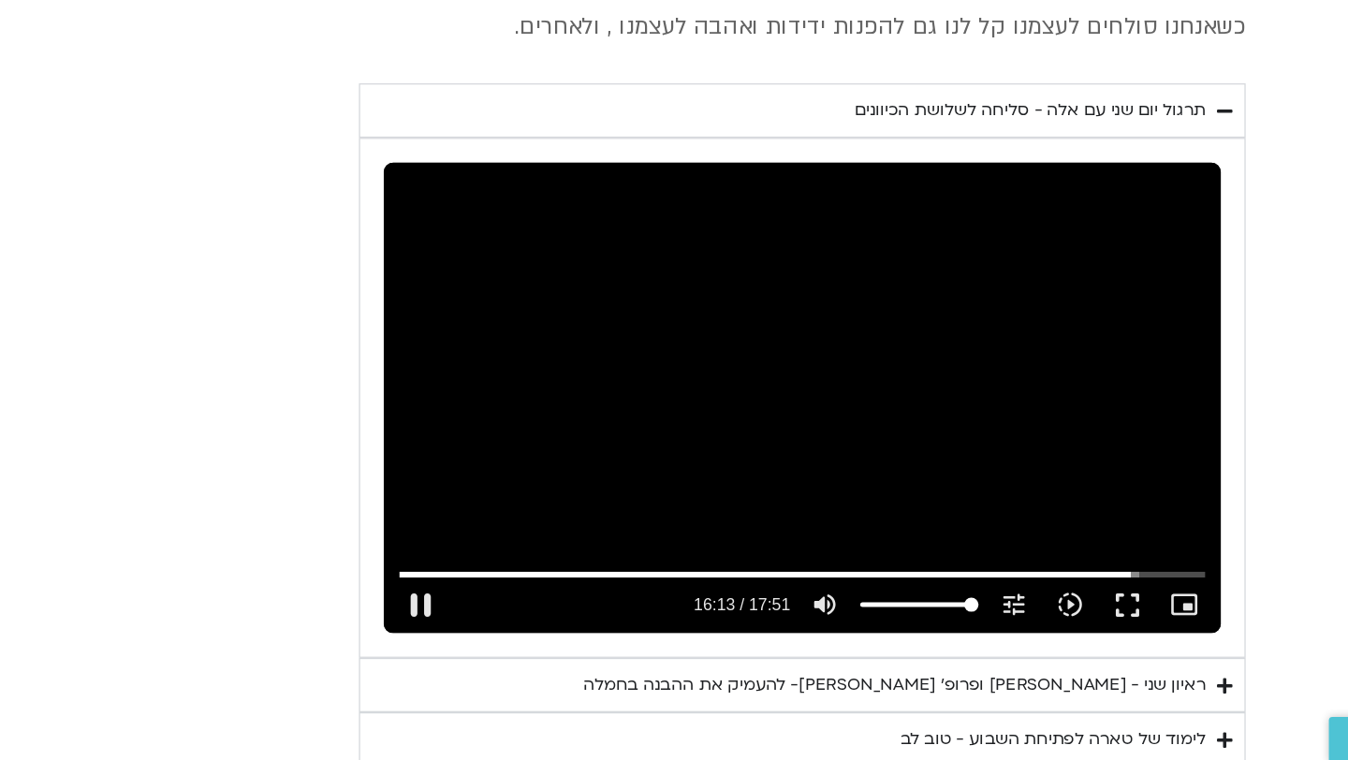
type input "973.268917"
type input "2817.733333"
type input "973.369517"
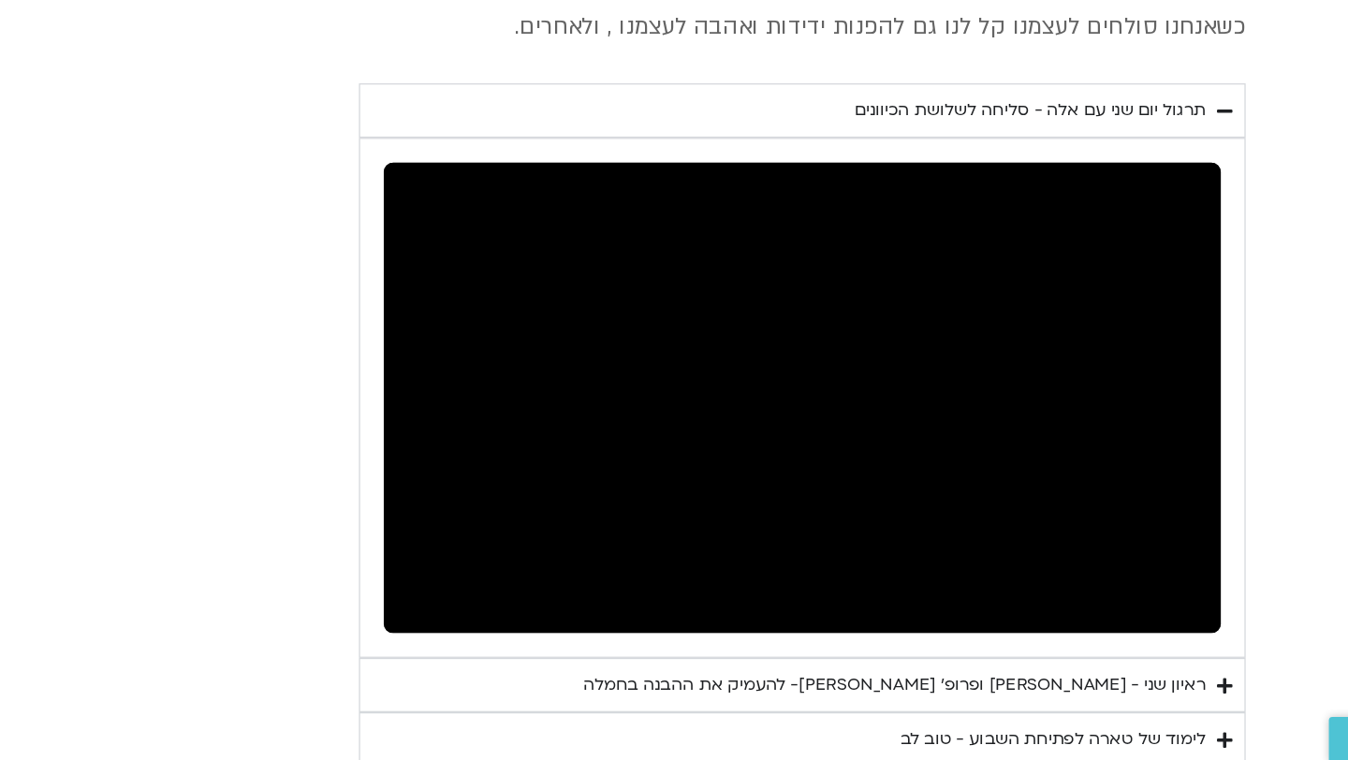
type input "2817.733333"
type input "1023.153409"
type input "2817.733333"
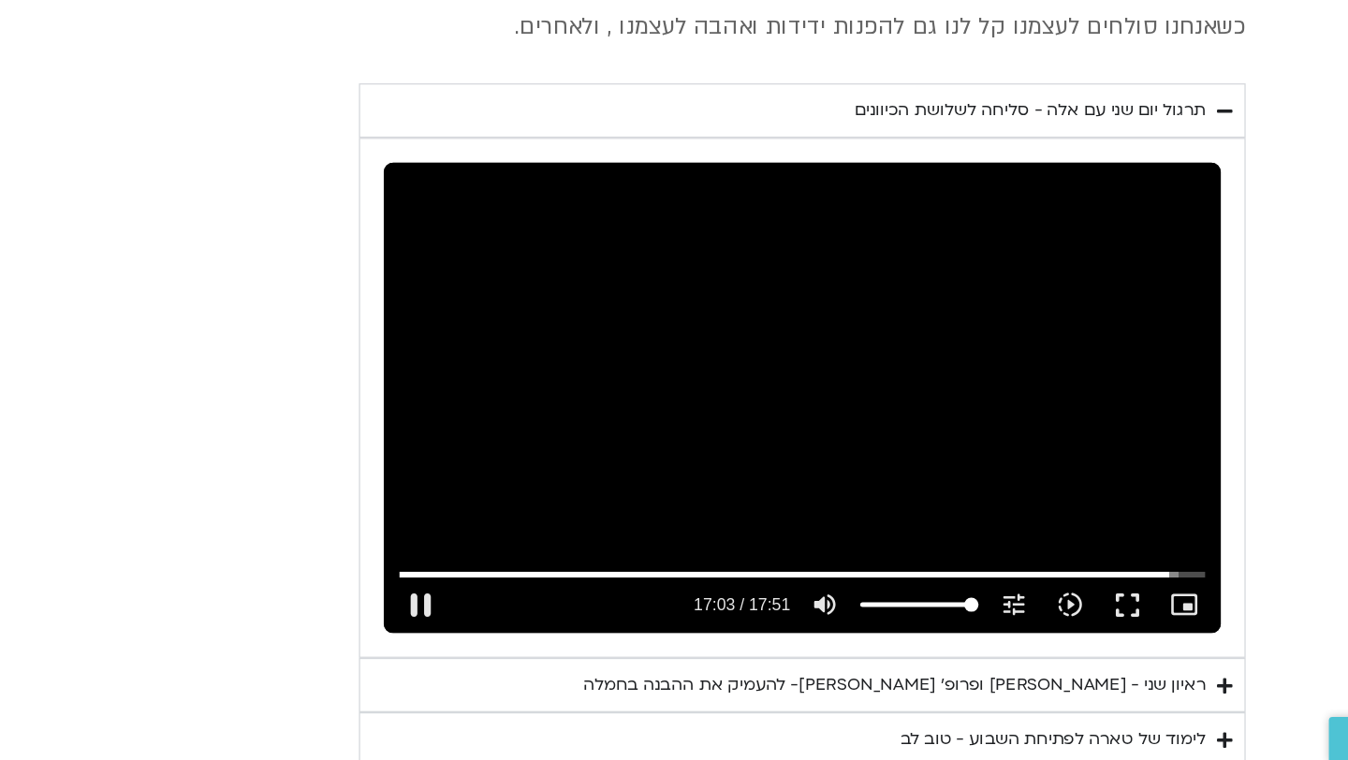
type input "1023.286912"
type input "2817.733333"
type input "1023.403532"
type input "2817.733333"
type input "1023.536776"
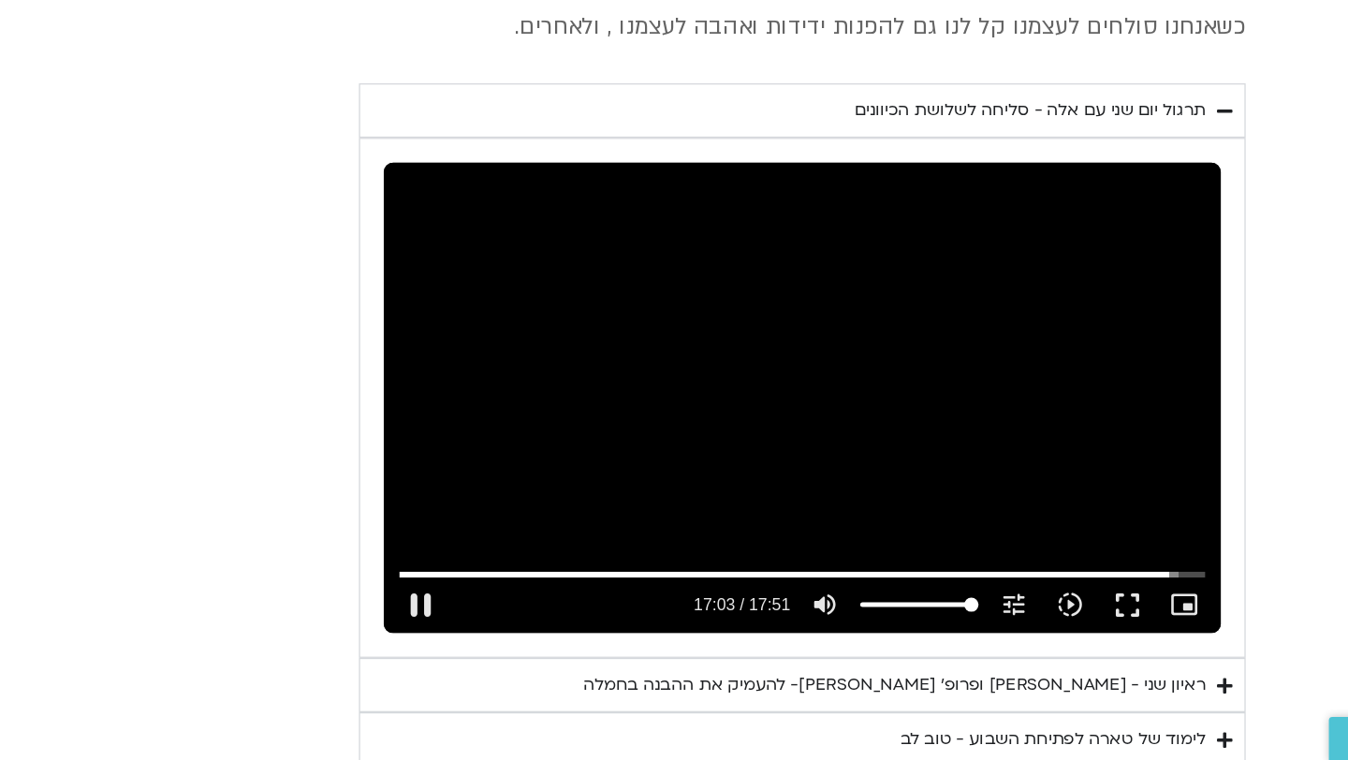
type input "2817.733333"
type input "1023.540663"
type input "2817.733333"
type input "1023.668064"
type input "2817.733333"
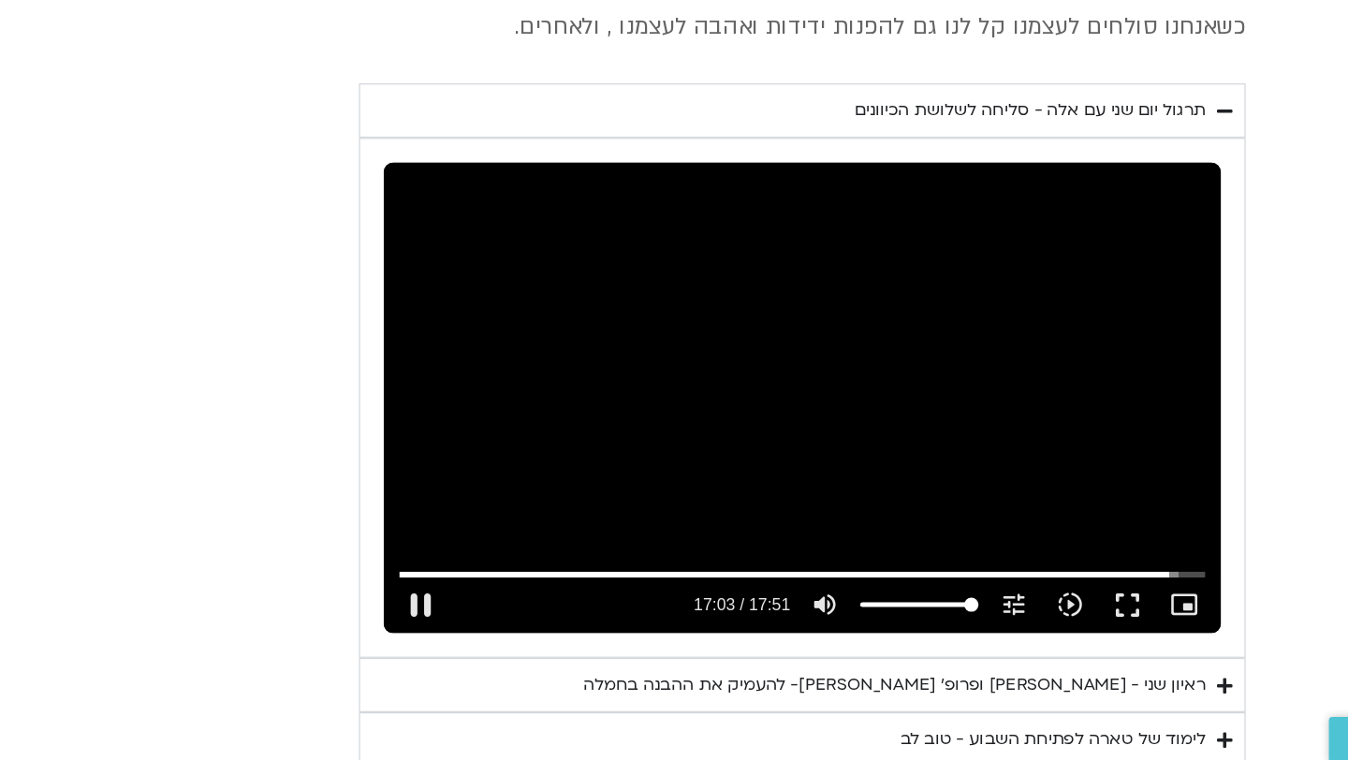
type input "1023.793721"
type input "2817.733333"
type input "1023.919566"
type input "2817.733333"
type input "1024.04641"
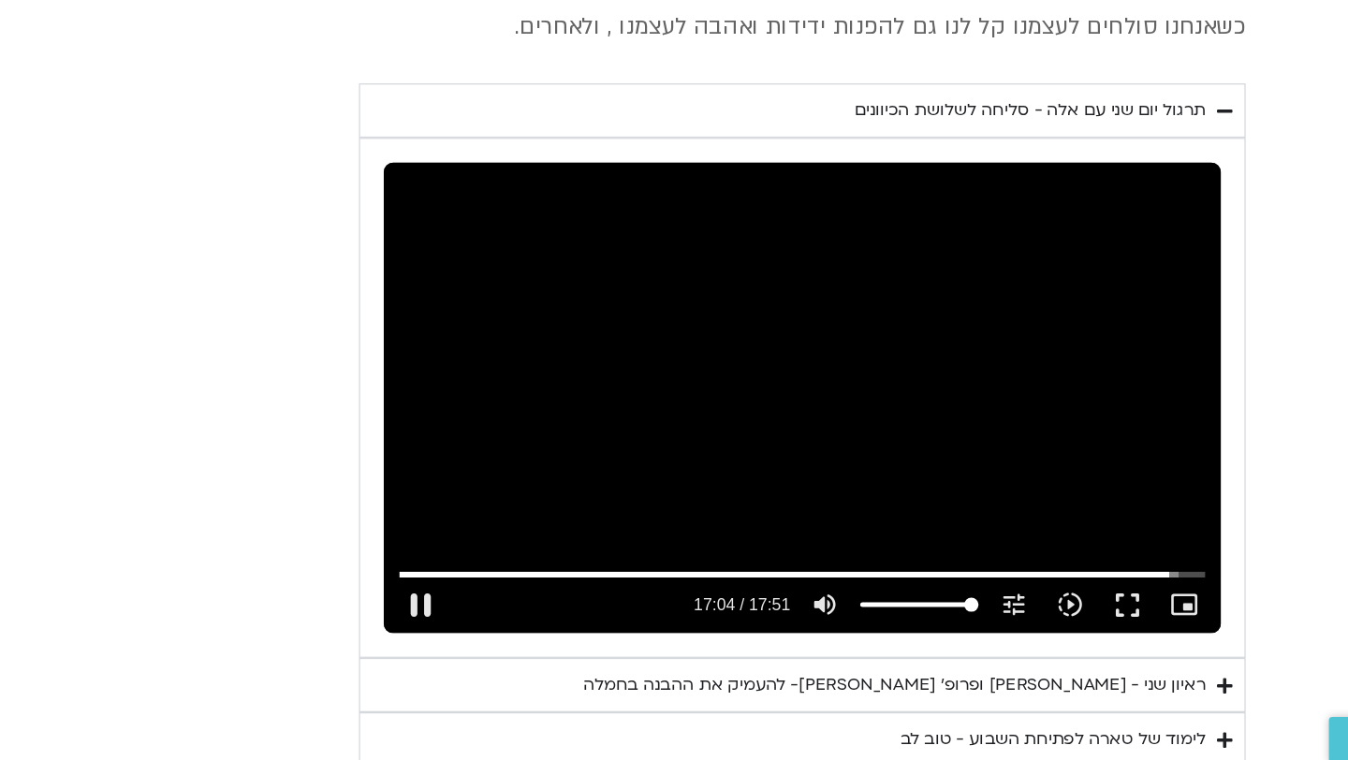
type input "2817.733333"
type input "1024.175461"
type input "2817.733333"
type input "1024.30117"
type input "2817.733333"
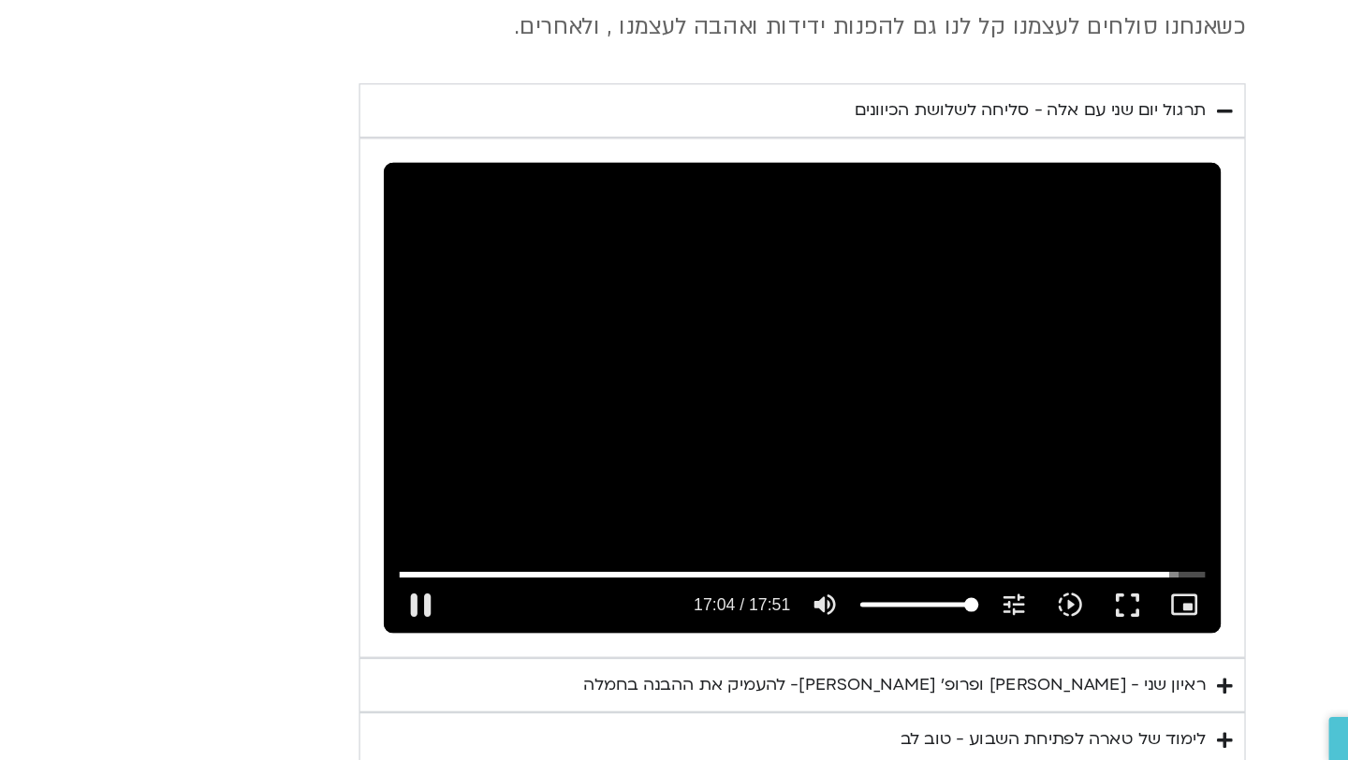
type input "1024.427058"
type input "2817.733333"
type input "1024.552659"
type input "2817.733333"
type input "1024.677934"
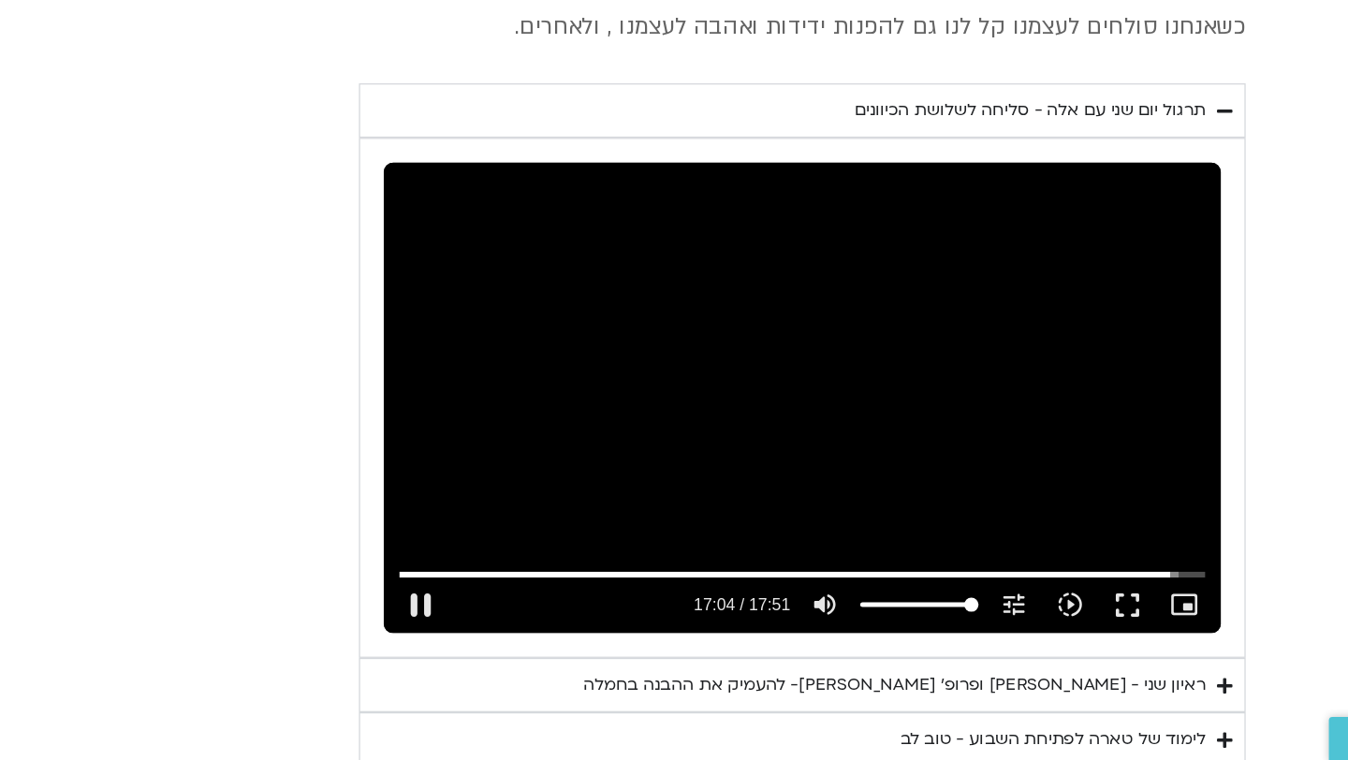
type input "2817.733333"
type input "1024.804146"
type input "2817.733333"
type input "1024.93032"
type input "2817.733333"
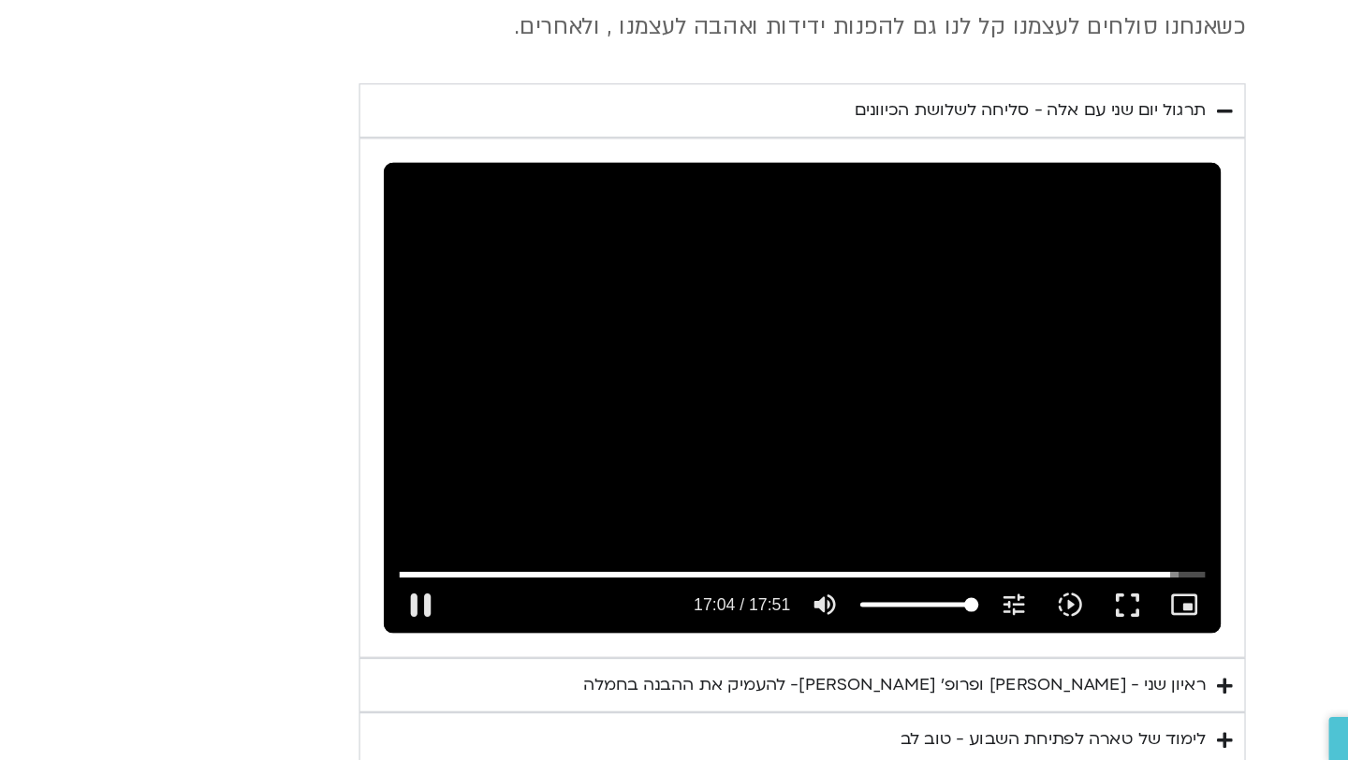
type input "1025.058402"
type input "2817.733333"
type input "1025.188041"
type input "2817.733333"
type input "1025.313995"
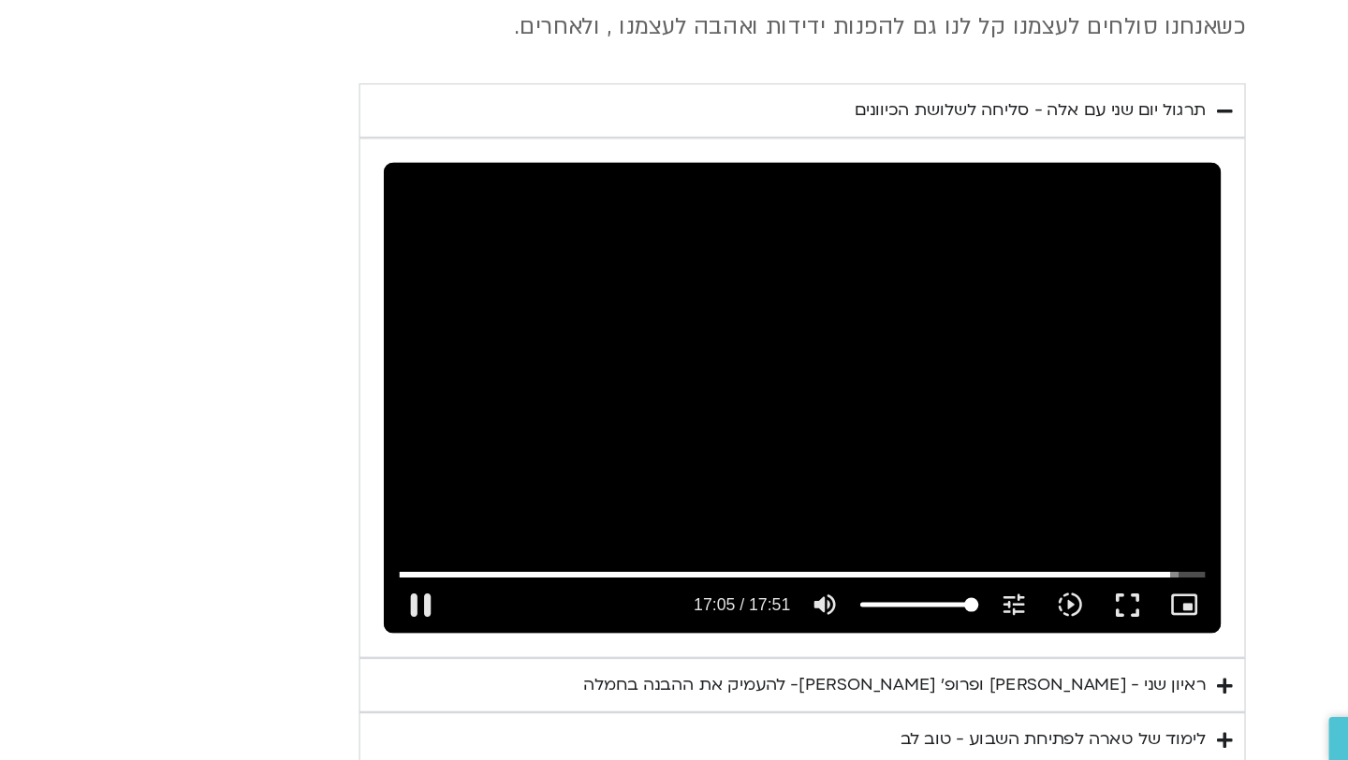
type input "2817.733333"
type input "1025.439526"
type input "2817.733333"
type input "1025.566041"
type input "2817.733333"
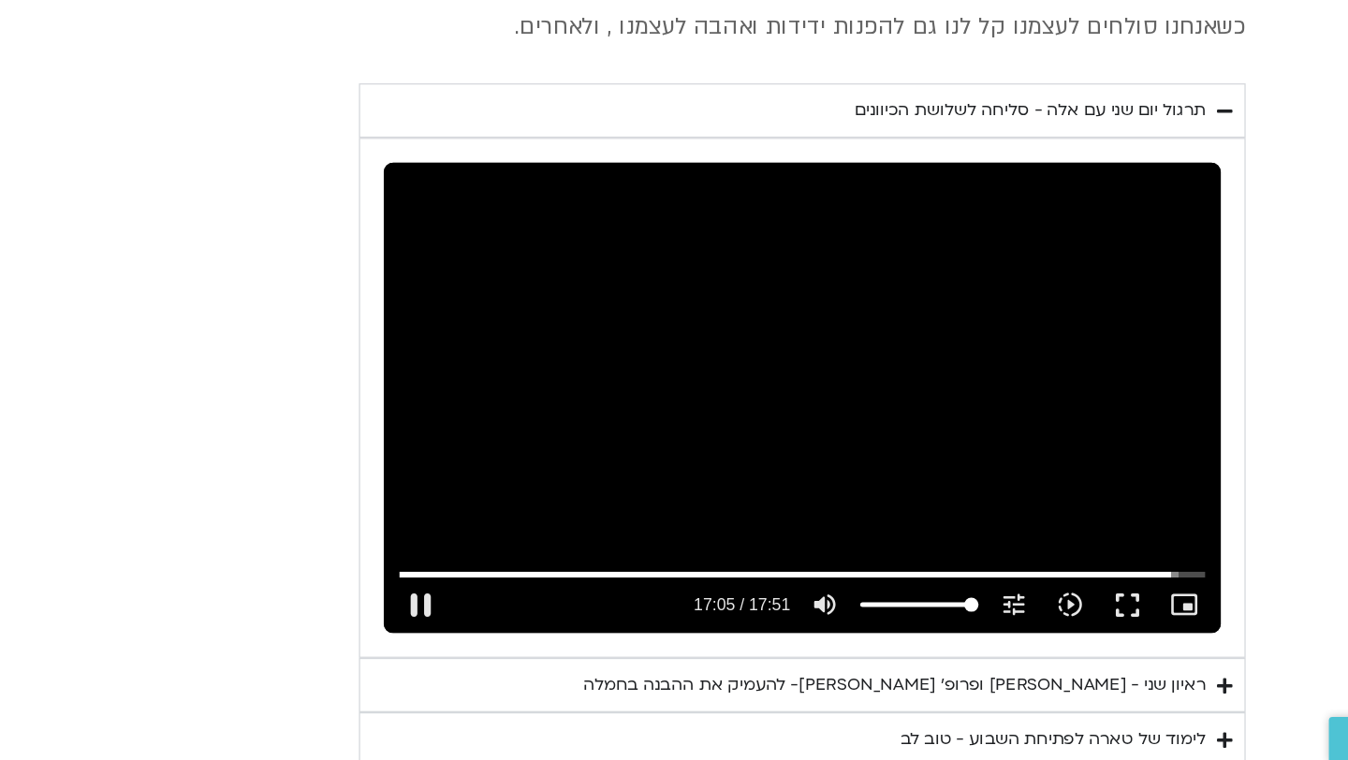
type input "1025.692748"
type input "2817.733333"
type input "1025.818506"
type input "2817.733333"
type input "1025.943845"
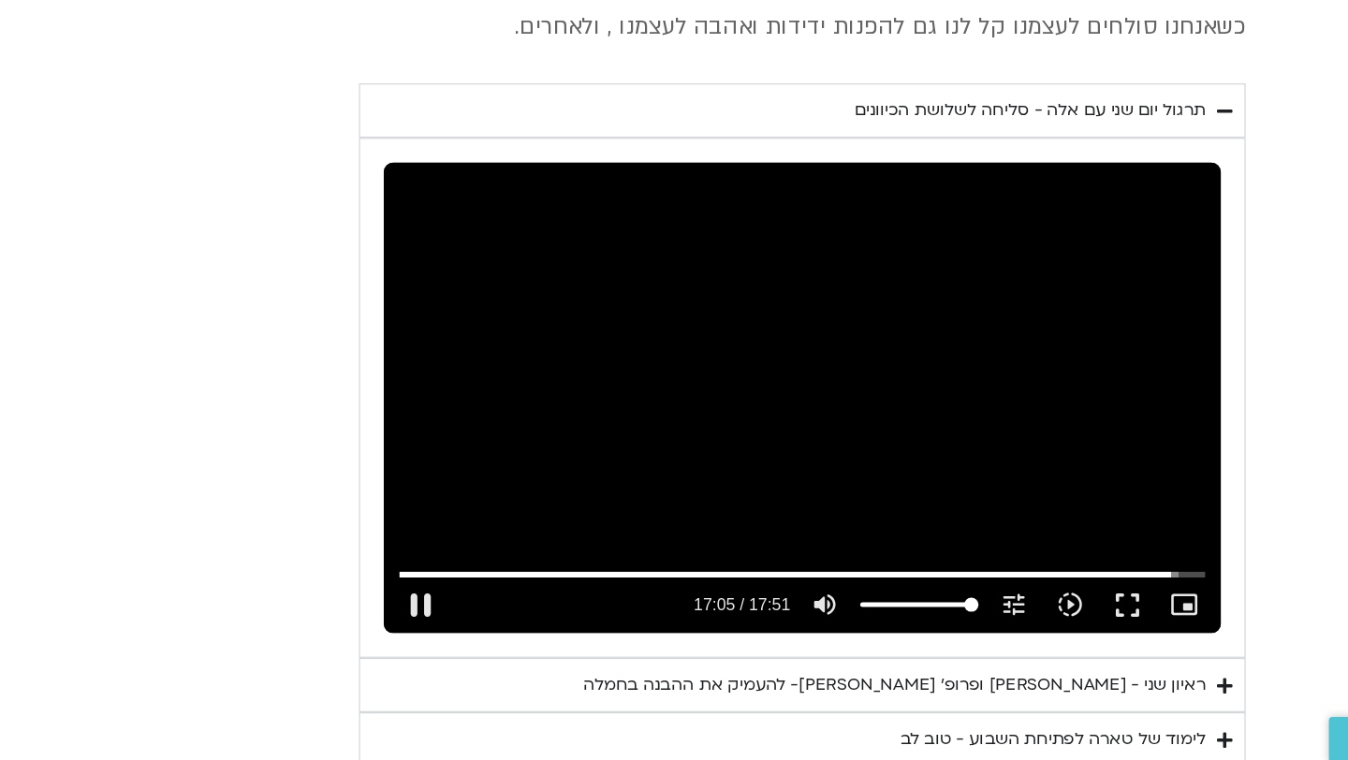
type input "2817.733333"
type input "1026.072929"
type input "2817.733333"
type input "1026.198204"
type input "2817.733333"
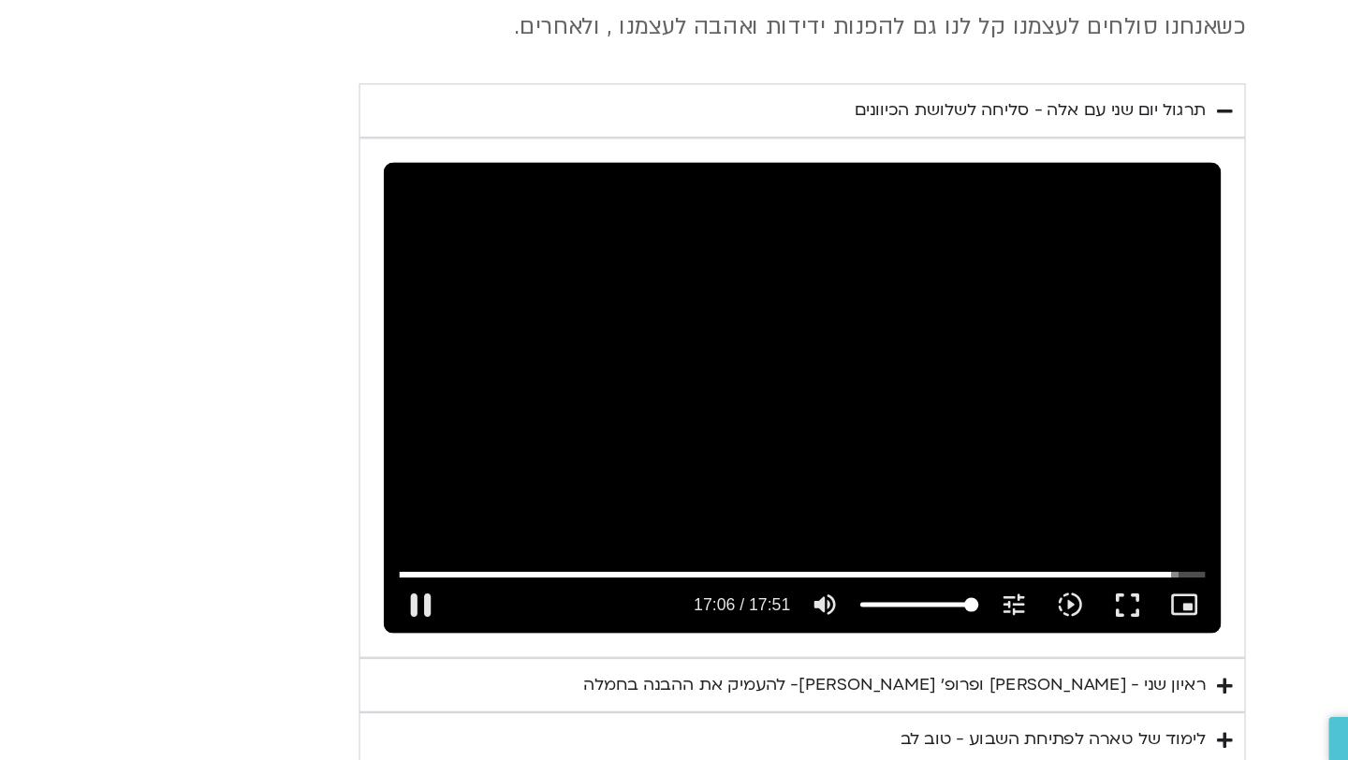
type input "1026.32371"
type input "2817.733333"
type input "1026.449119"
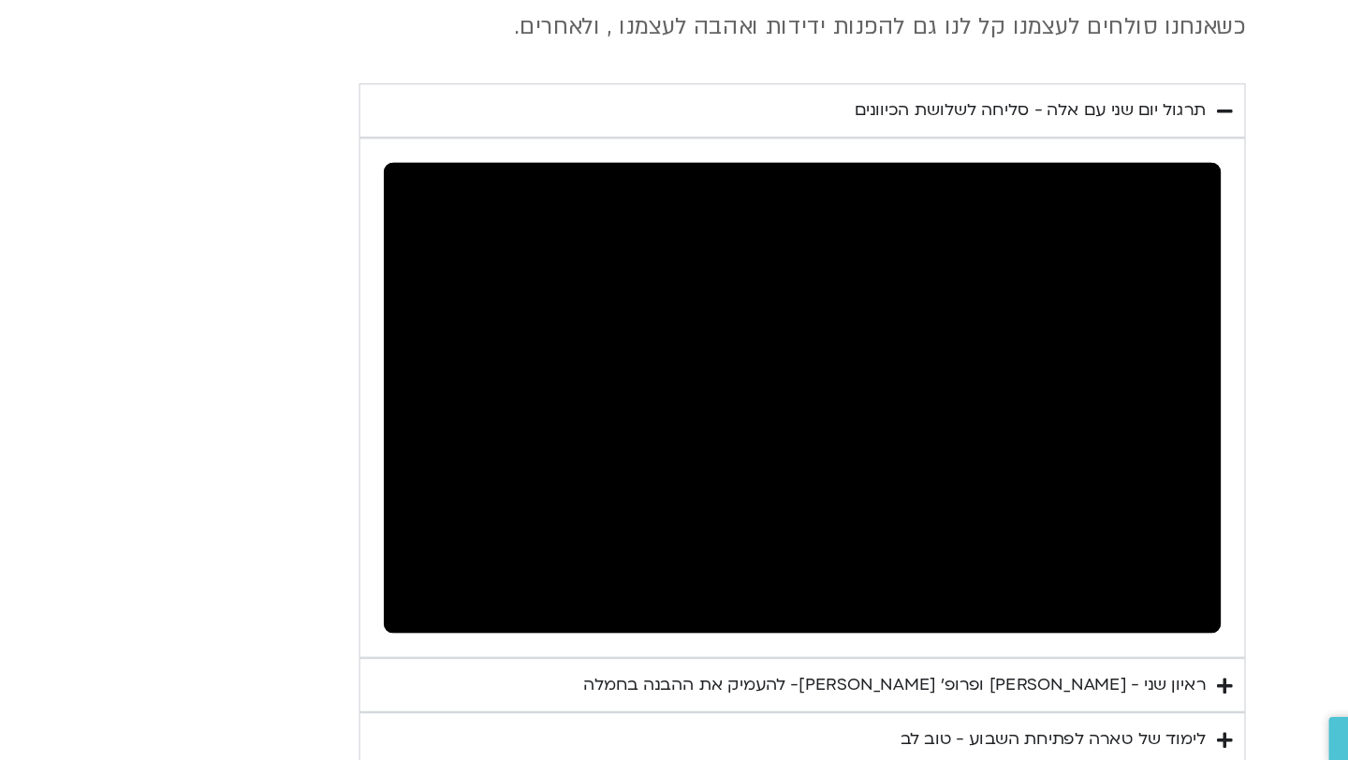
type input "2817.733333"
type input "1071.88"
type input "2817.733333"
type input "1071.88"
type input "2817.733333"
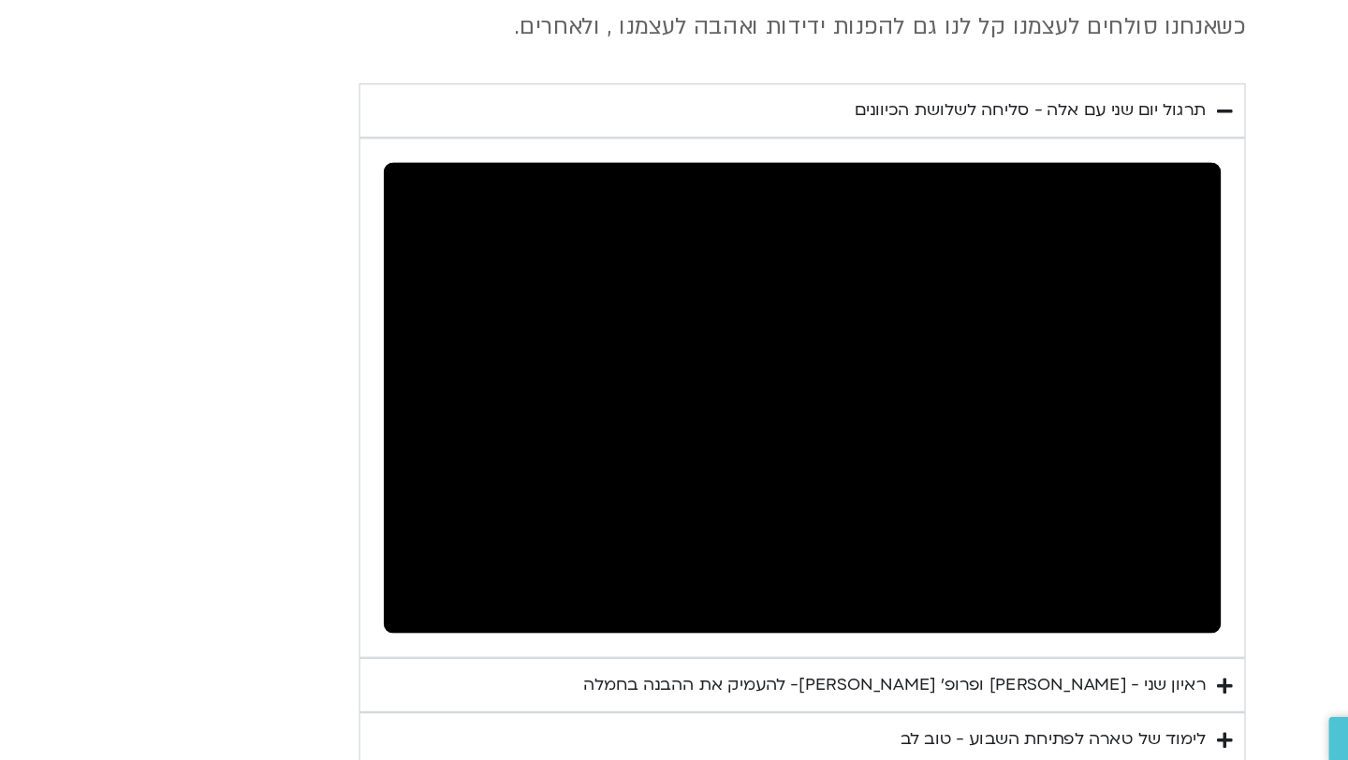
type input "1071.88"
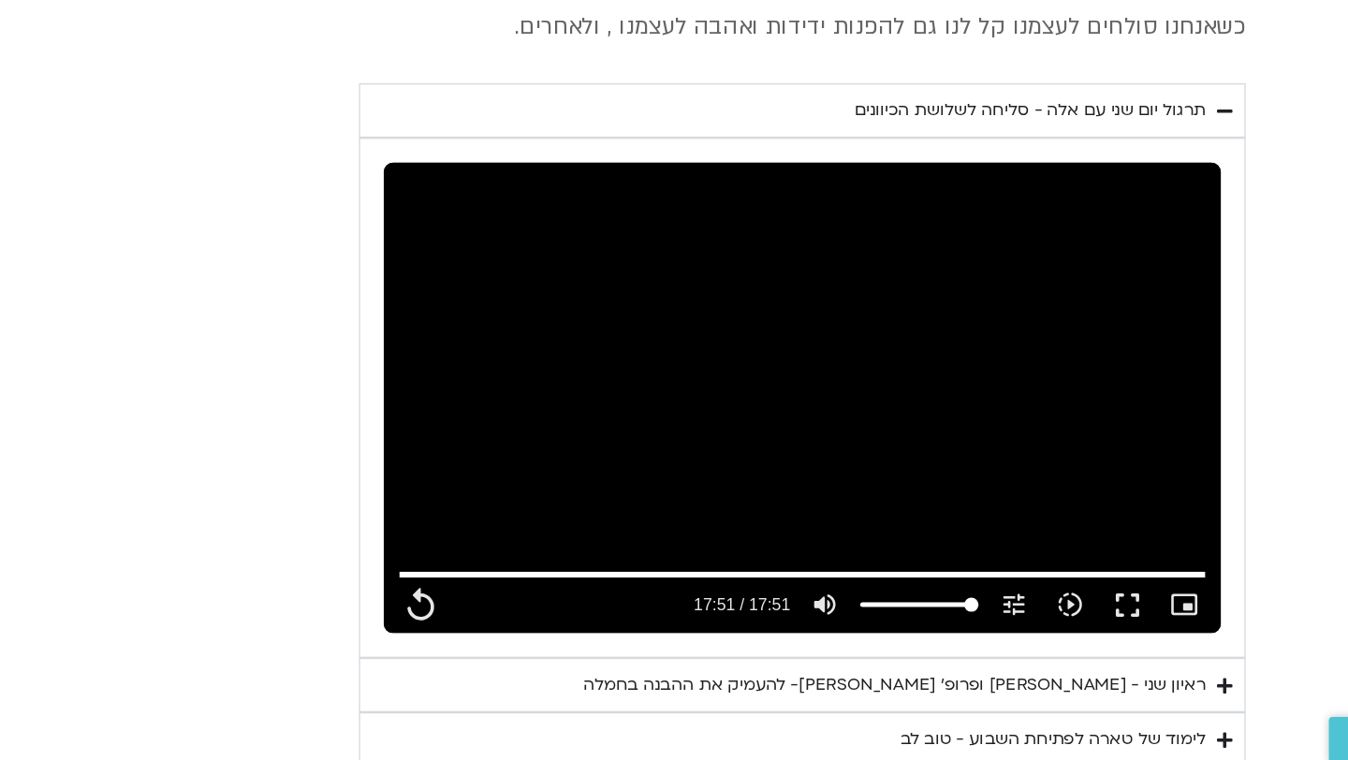
type input "2817.733333"
type input "1071.88"
type input "2817.733333"
type input "1071.88"
type input "2817.733333"
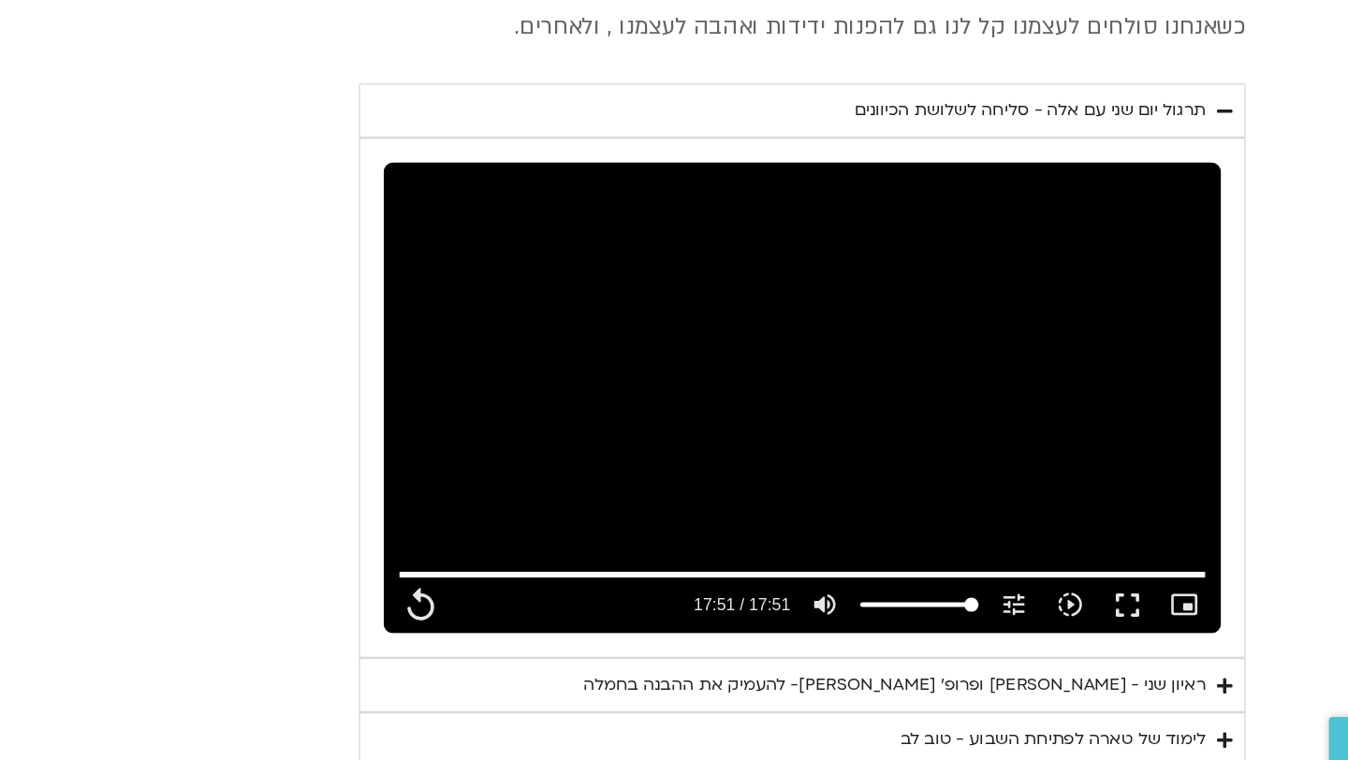
type input "1071.88"
type input "2817.733333"
type input "1071.88"
click at [682, 668] on summary "ראיון שני - [PERSON_NAME] ופרופ׳ [PERSON_NAME]- להעמיק את ההבנה בחמלה" at bounding box center [744, 689] width 702 height 43
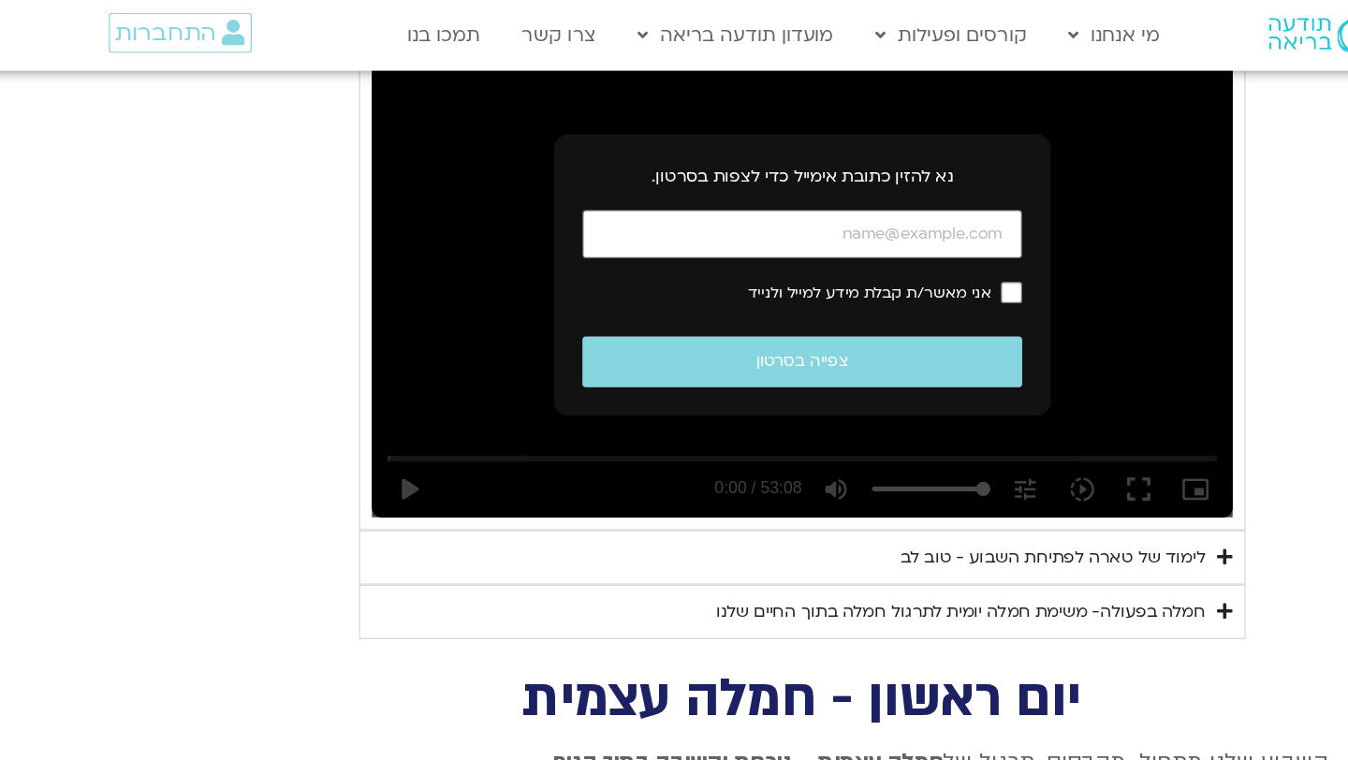
scroll to position [1525, 0]
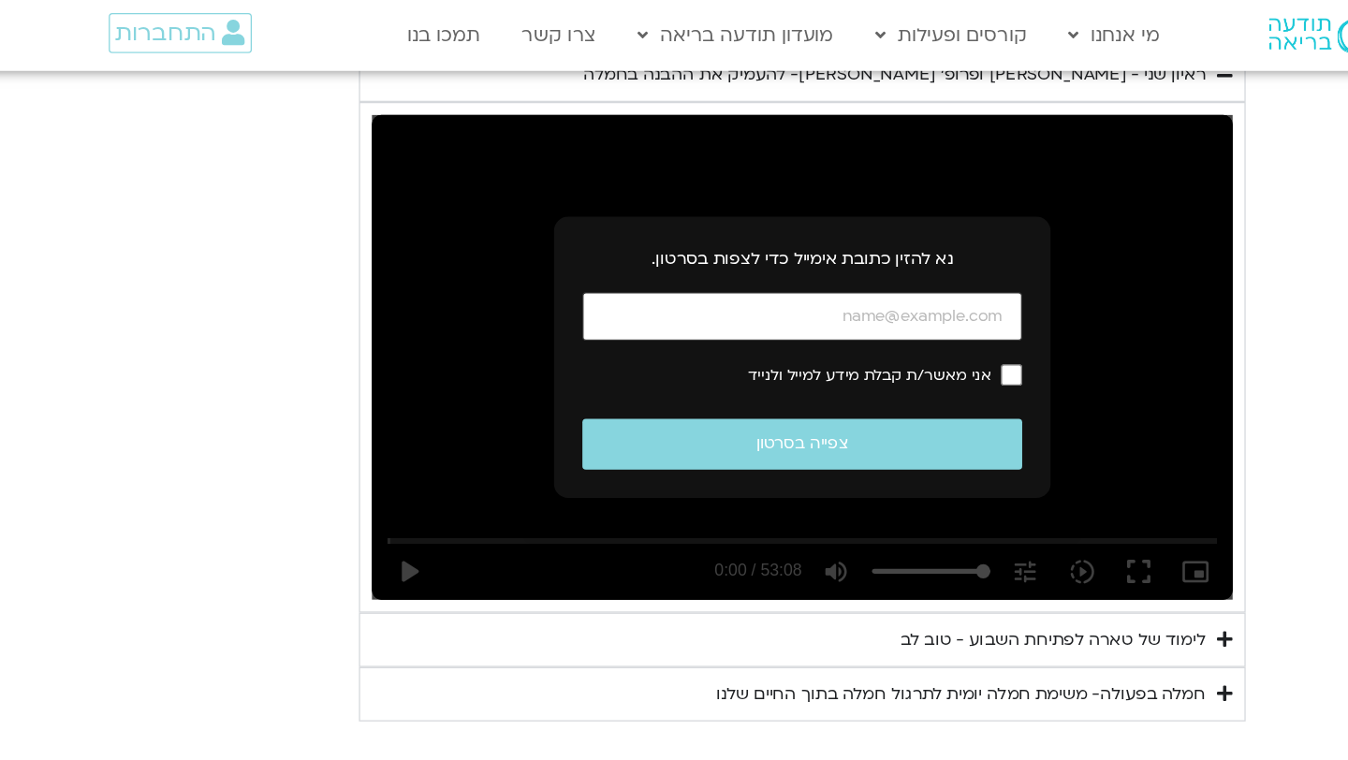
click at [803, 231] on input "כתובת אימייל" at bounding box center [744, 250] width 348 height 38
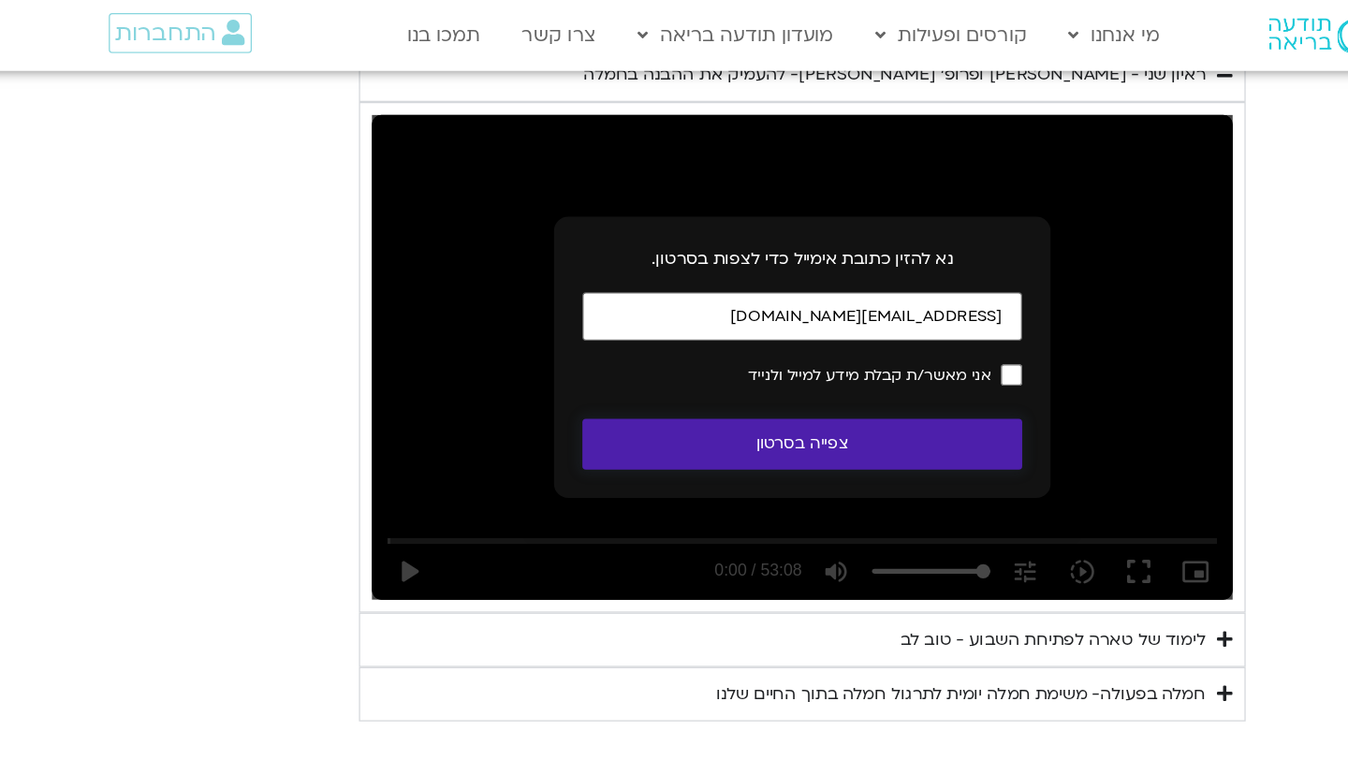
click at [842, 331] on button "צפייה בסרטון" at bounding box center [744, 351] width 348 height 40
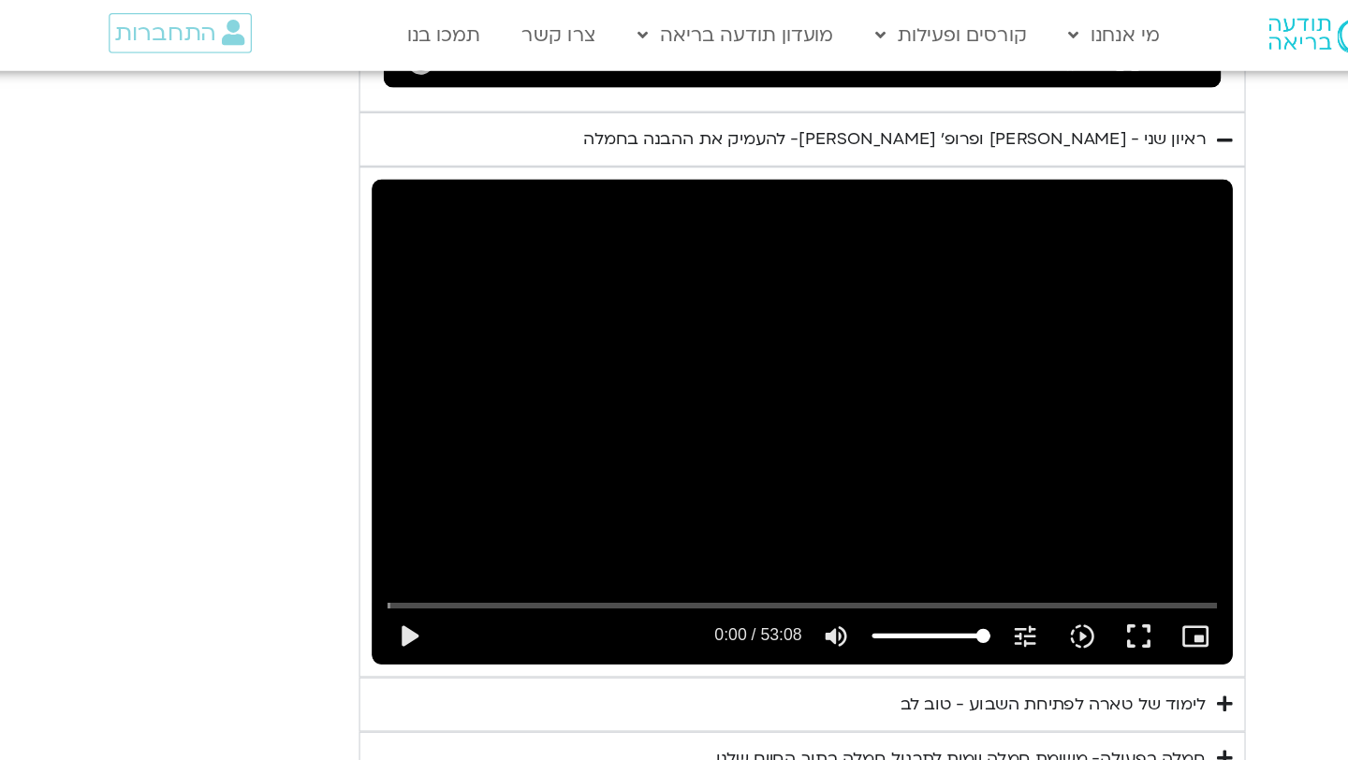
scroll to position [1470, 0]
